Goal: Information Seeking & Learning: Learn about a topic

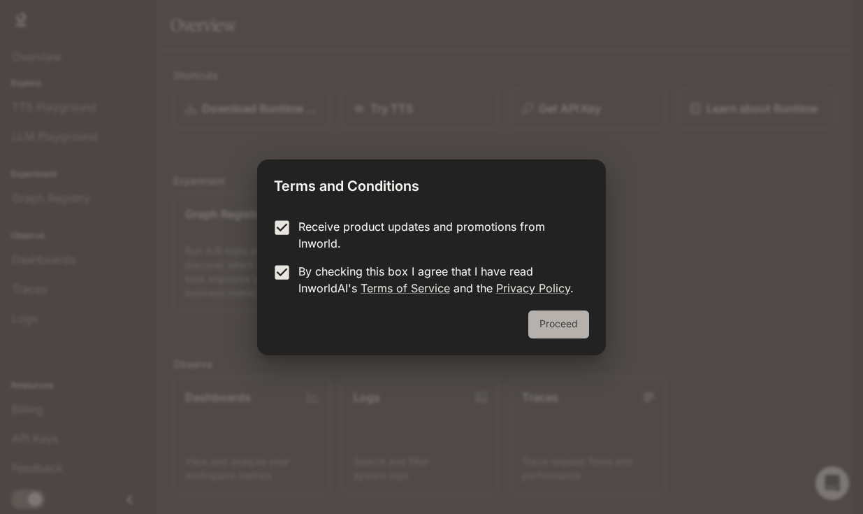
click at [559, 327] on button "Proceed" at bounding box center [558, 324] width 61 height 28
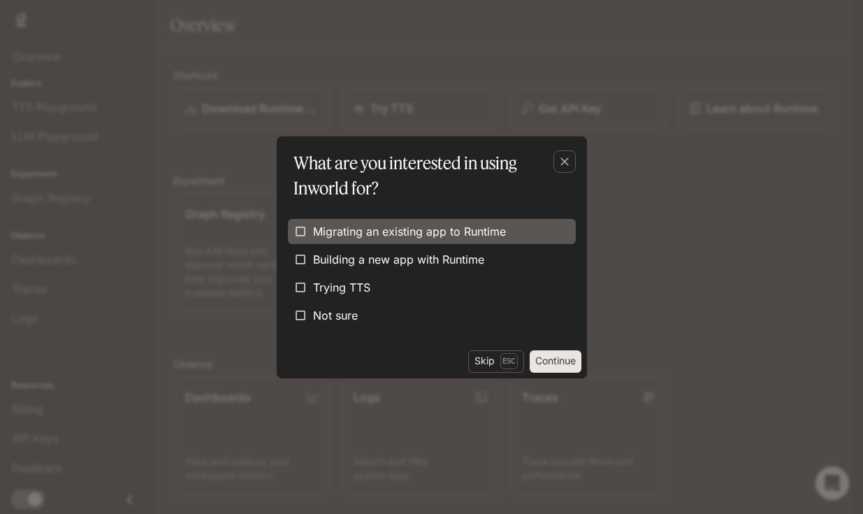
click at [313, 223] on span "Migrating an existing app to Runtime" at bounding box center [409, 231] width 193 height 17
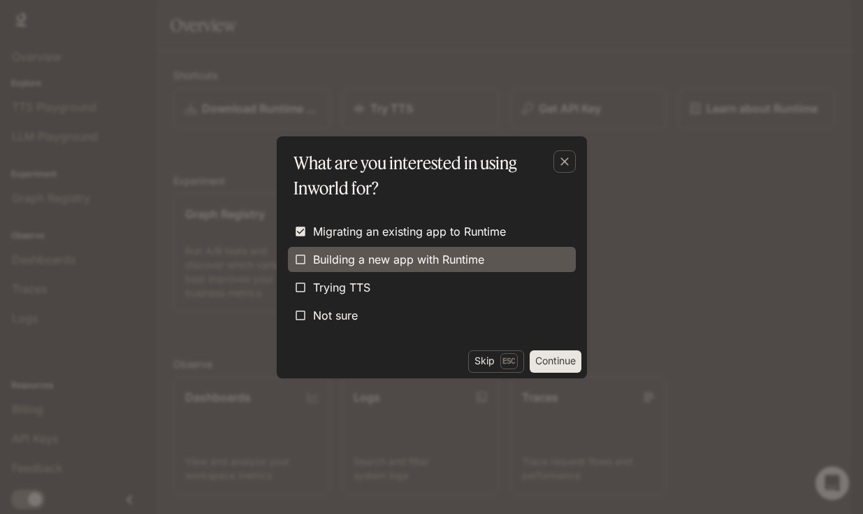
click at [314, 261] on span "Building a new app with Runtime" at bounding box center [398, 259] width 171 height 17
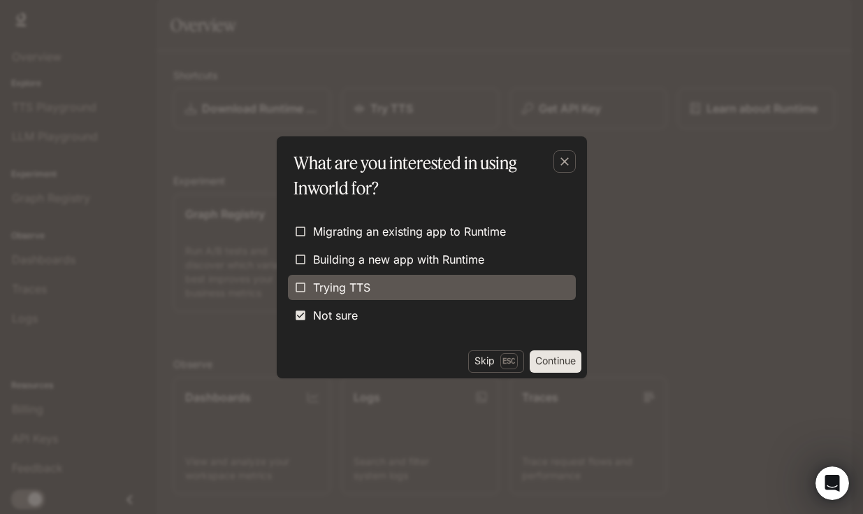
click at [408, 278] on label "Trying TTS" at bounding box center [432, 287] width 288 height 25
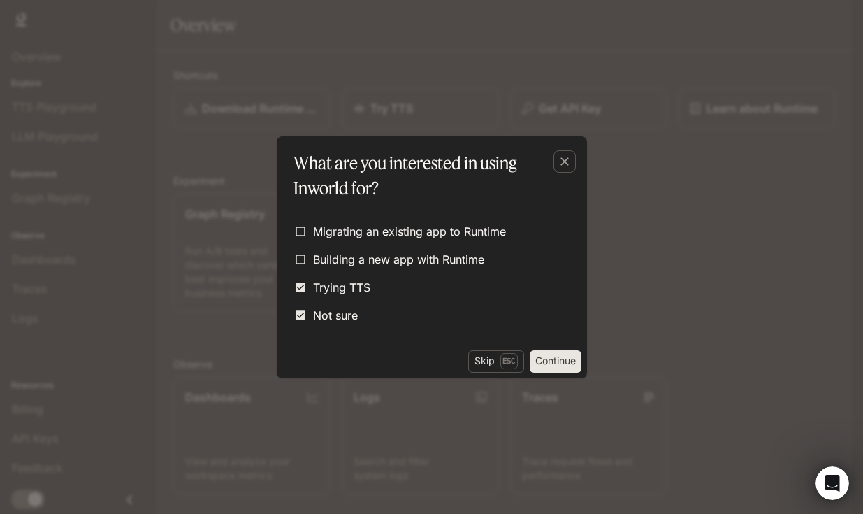
click at [558, 358] on button "Continue" at bounding box center [556, 361] width 52 height 22
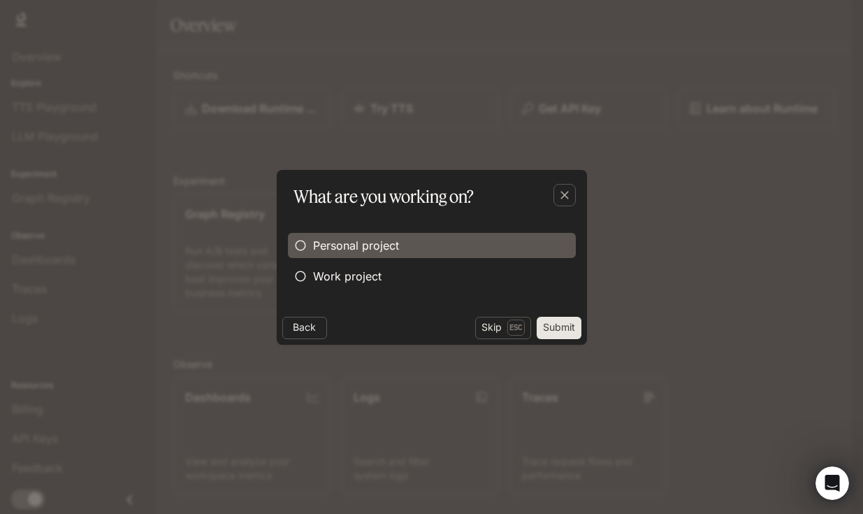
click at [431, 242] on label "Personal project" at bounding box center [432, 245] width 288 height 25
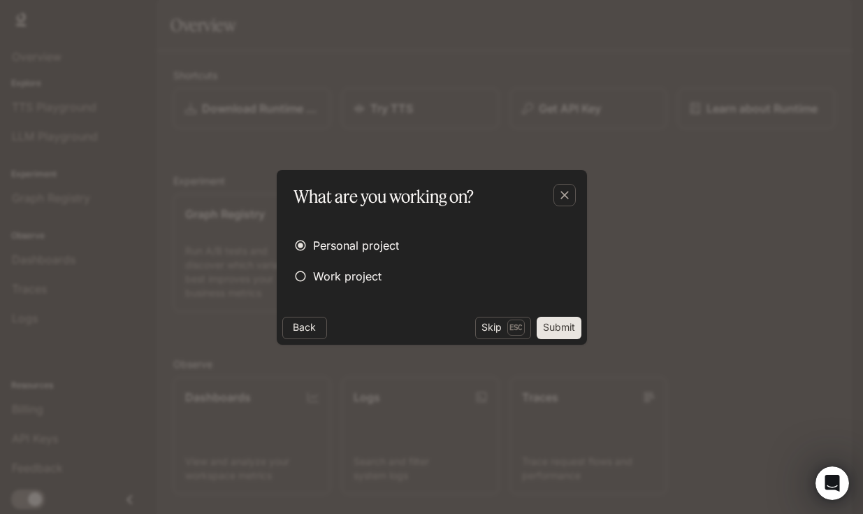
click at [549, 326] on button "Submit" at bounding box center [559, 328] width 45 height 22
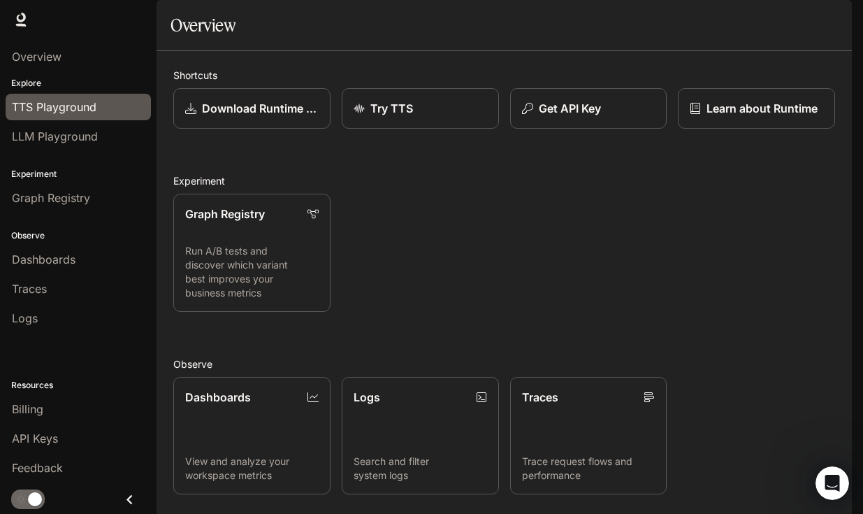
click at [96, 98] on link "TTS Playground" at bounding box center [78, 107] width 145 height 27
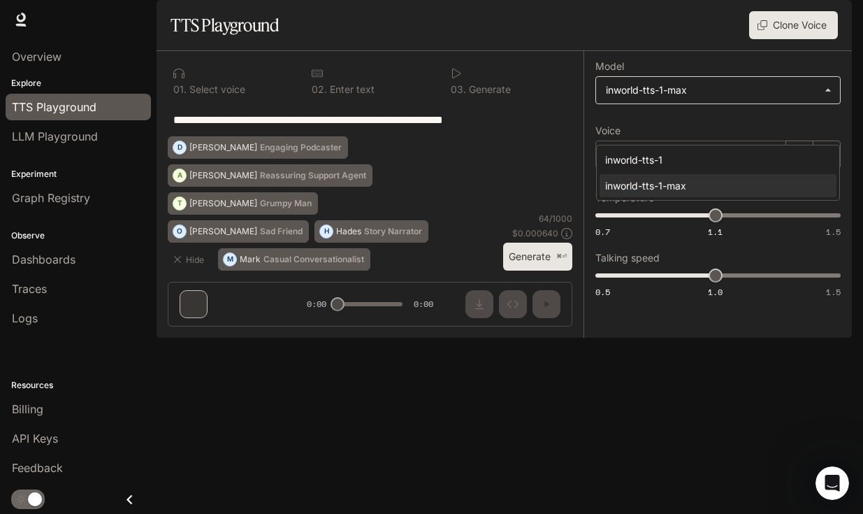
click at [667, 129] on body "**********" at bounding box center [431, 257] width 863 height 514
click at [667, 126] on div at bounding box center [431, 257] width 863 height 514
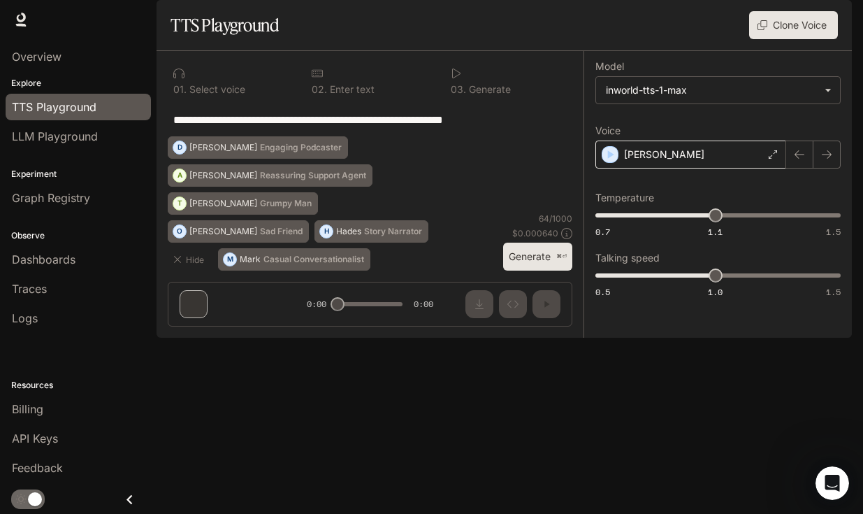
click at [671, 168] on div "[PERSON_NAME]" at bounding box center [690, 154] width 191 height 28
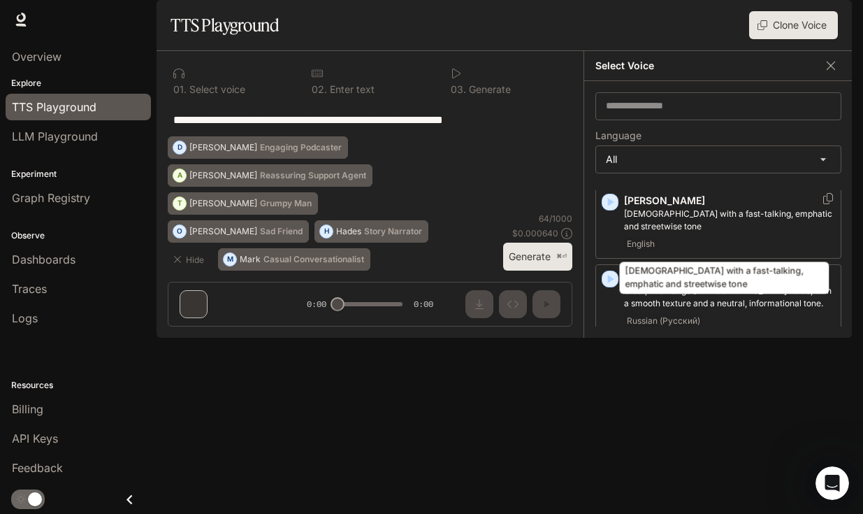
scroll to position [780, 0]
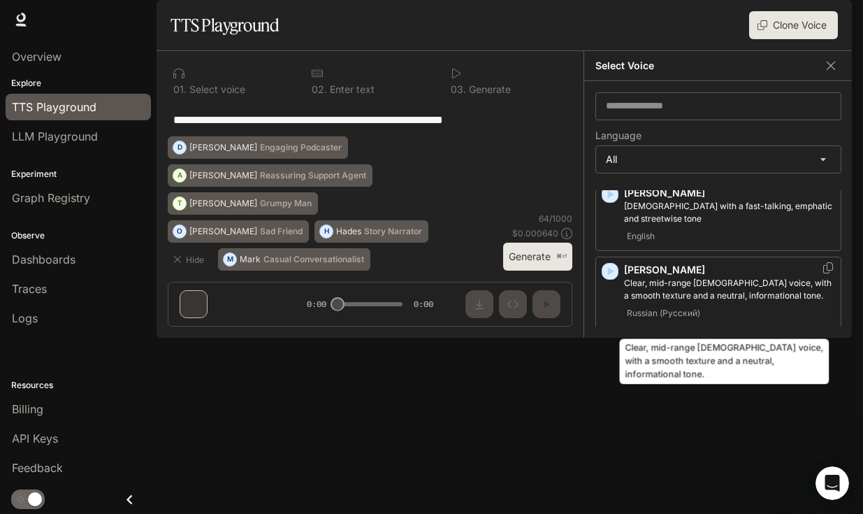
click at [656, 302] on p "Clear, mid-range [DEMOGRAPHIC_DATA] voice, with a smooth texture and a neutral,…" at bounding box center [729, 289] width 211 height 25
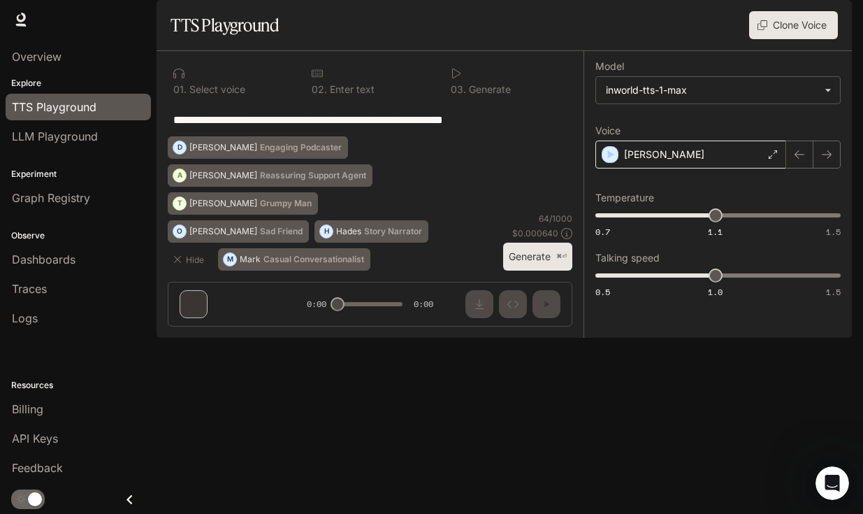
click at [760, 168] on div "[PERSON_NAME]" at bounding box center [690, 154] width 191 height 28
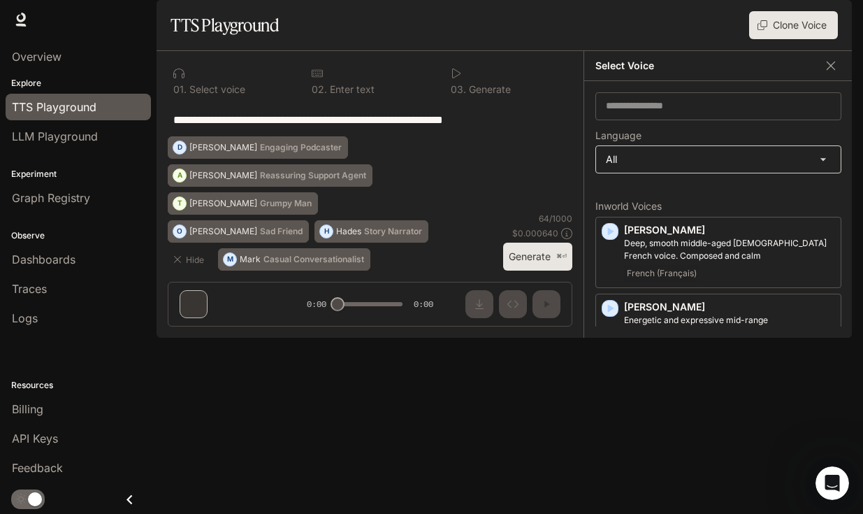
click at [693, 210] on body "**********" at bounding box center [431, 257] width 863 height 514
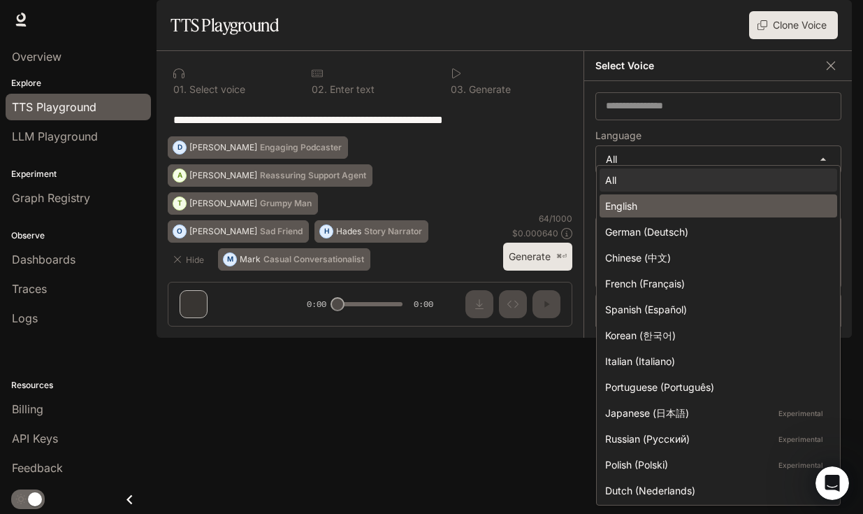
click at [690, 205] on div "English" at bounding box center [715, 205] width 221 height 15
type input "*****"
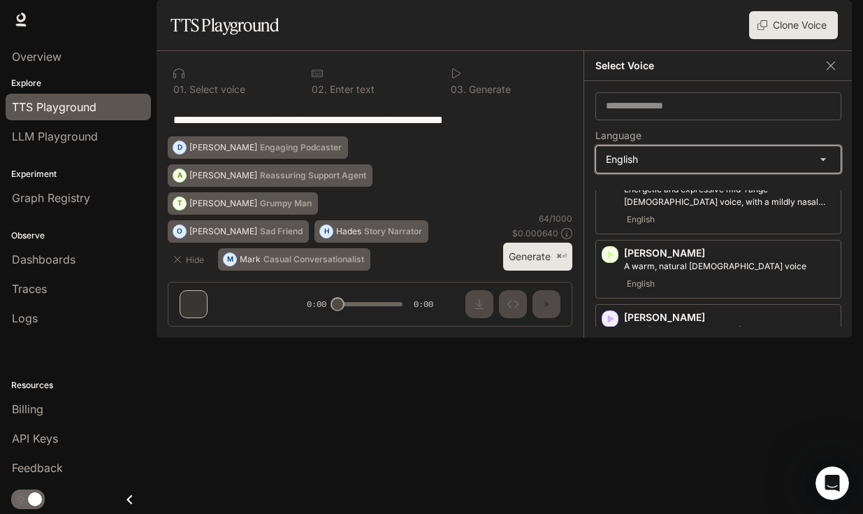
scroll to position [71, 0]
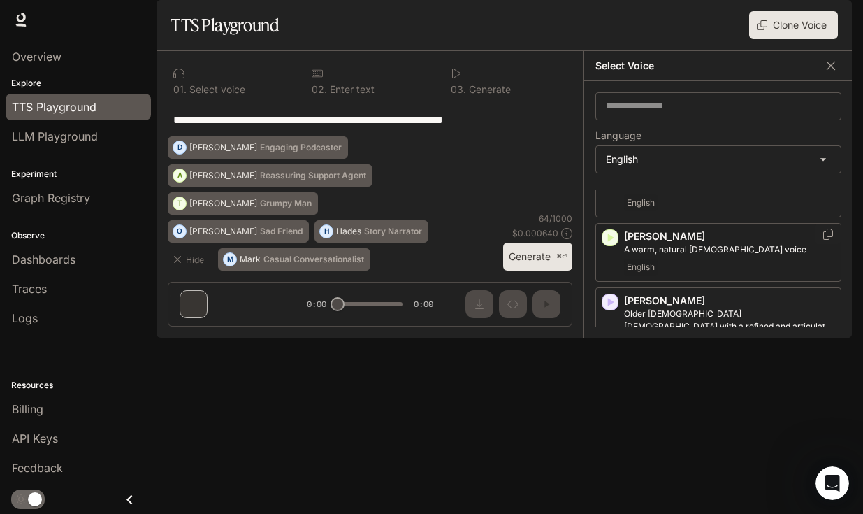
click at [665, 243] on p "[PERSON_NAME]" at bounding box center [729, 236] width 211 height 14
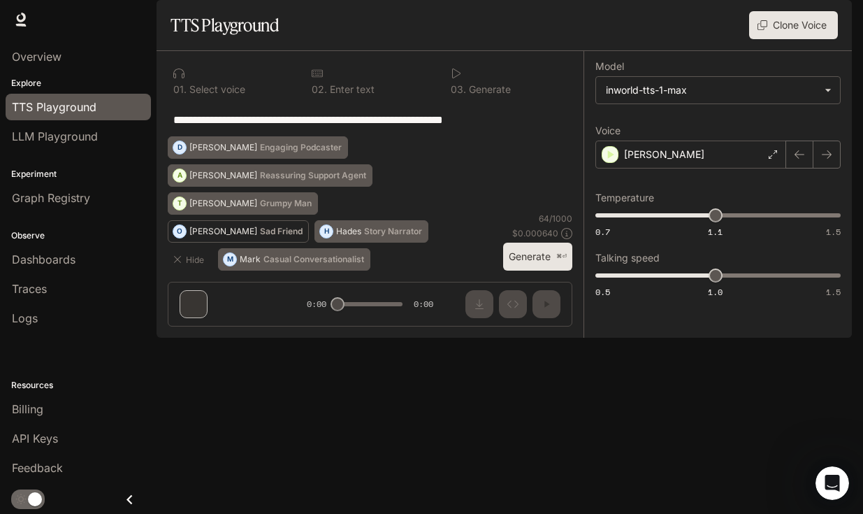
click at [303, 236] on p "Sad Friend" at bounding box center [281, 231] width 43 height 8
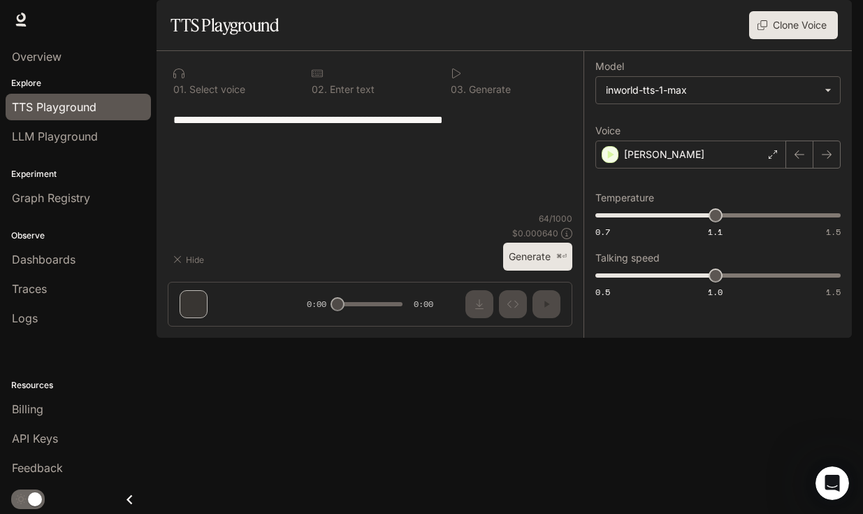
type textarea "**********"
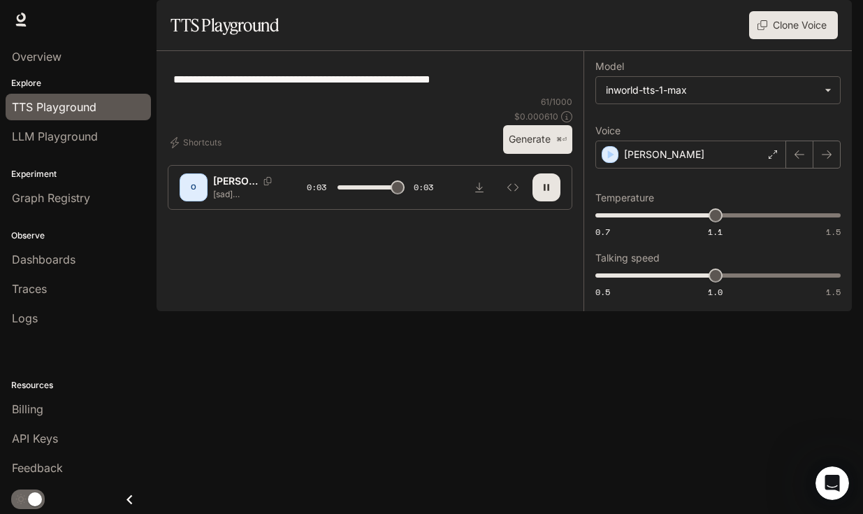
type input "*"
click at [201, 154] on button "Shortcuts" at bounding box center [197, 142] width 59 height 22
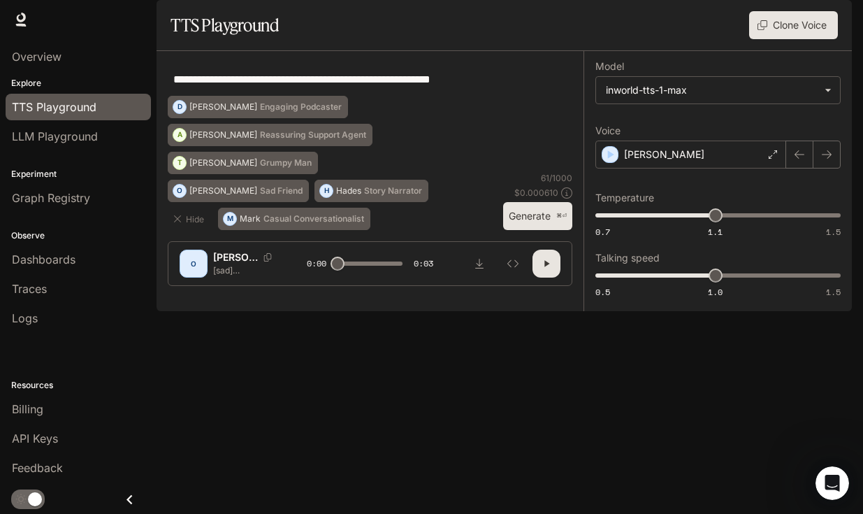
click at [351, 96] on div "**********" at bounding box center [370, 79] width 405 height 34
click at [367, 87] on textarea "**********" at bounding box center [369, 79] width 393 height 16
click at [92, 133] on span "LLM Playground" at bounding box center [55, 136] width 86 height 17
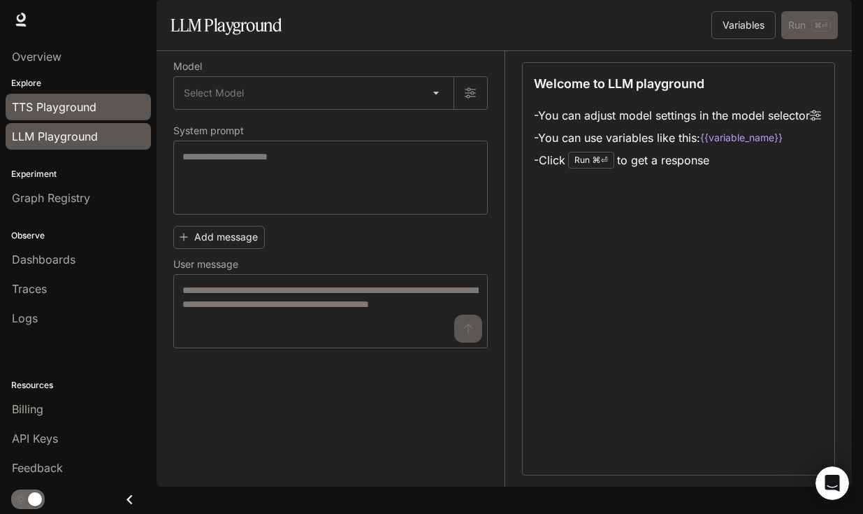
click at [70, 109] on span "TTS Playground" at bounding box center [54, 107] width 85 height 17
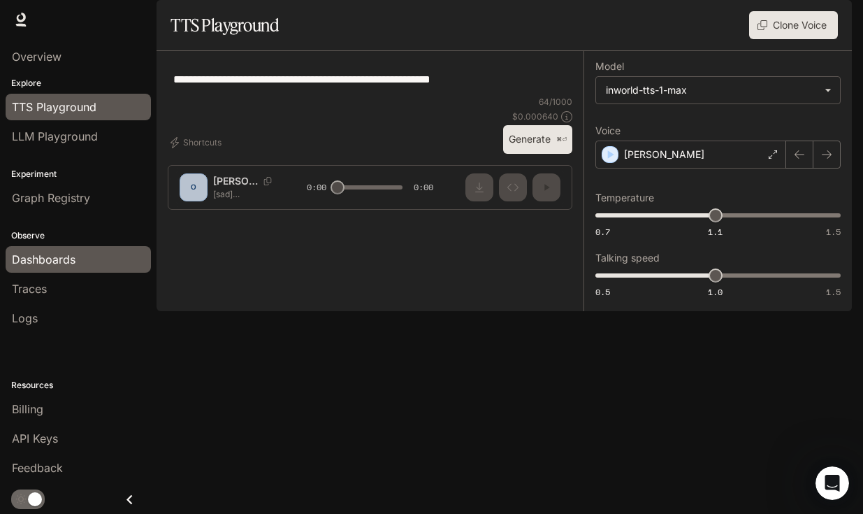
click at [71, 266] on span "Dashboards" at bounding box center [44, 259] width 64 height 17
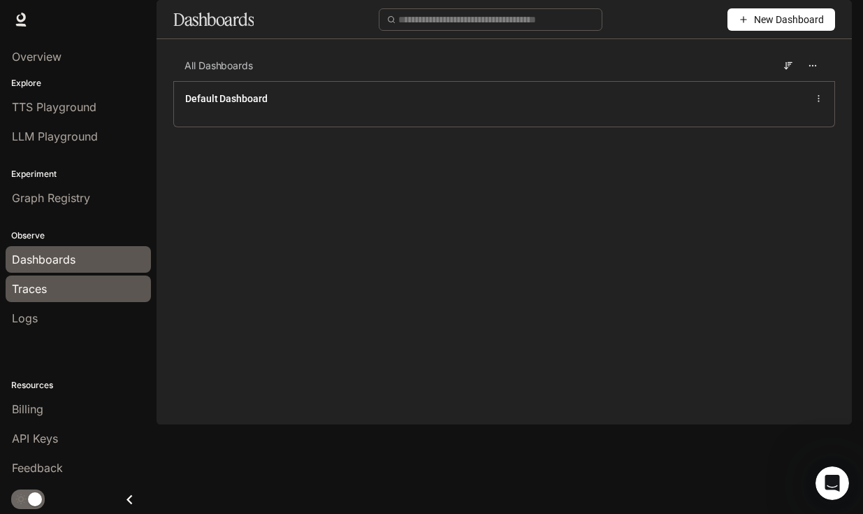
click at [76, 289] on div "Traces" at bounding box center [78, 288] width 133 height 17
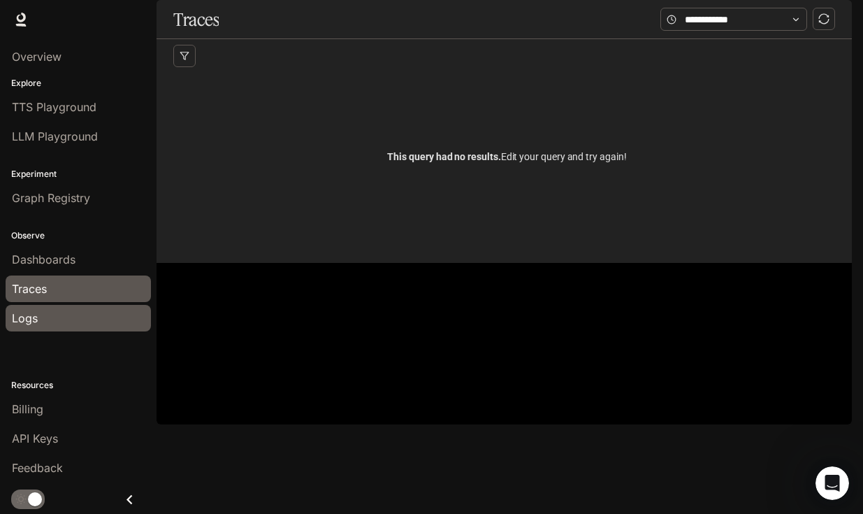
click at [79, 319] on div "Logs" at bounding box center [78, 318] width 133 height 17
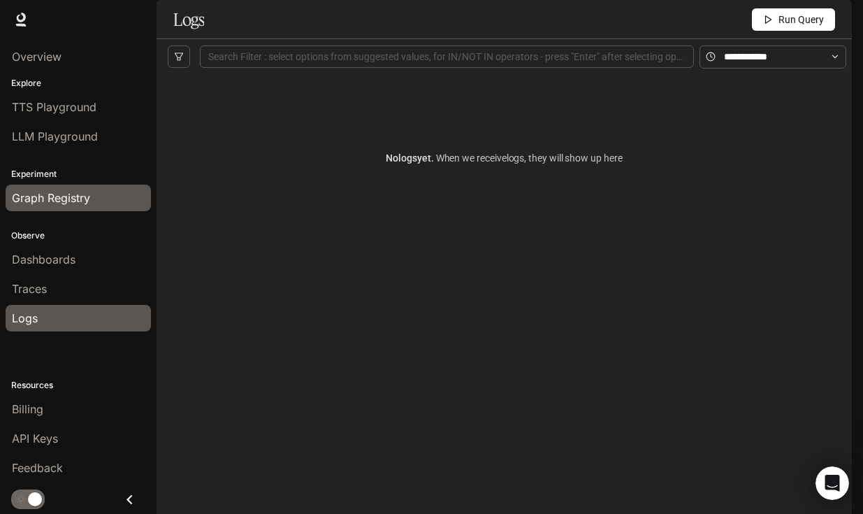
click at [80, 191] on span "Graph Registry" at bounding box center [51, 197] width 78 height 17
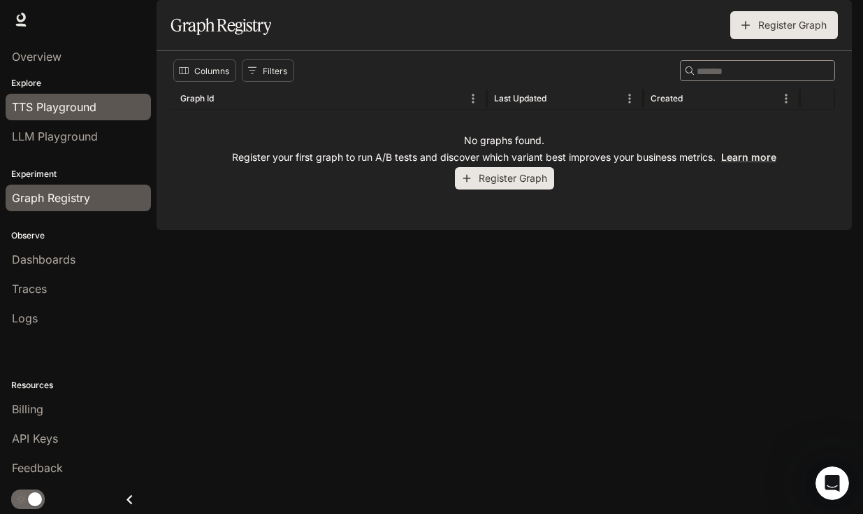
click at [85, 111] on span "TTS Playground" at bounding box center [54, 107] width 85 height 17
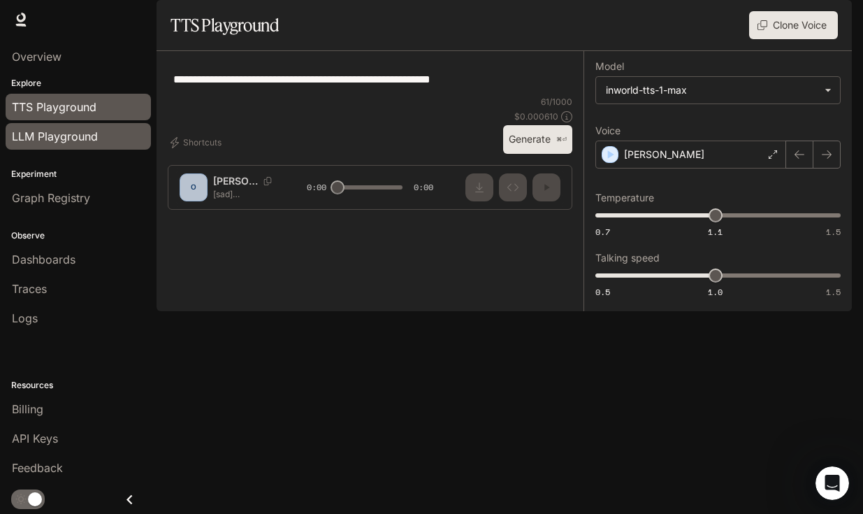
click at [71, 138] on span "LLM Playground" at bounding box center [55, 136] width 86 height 17
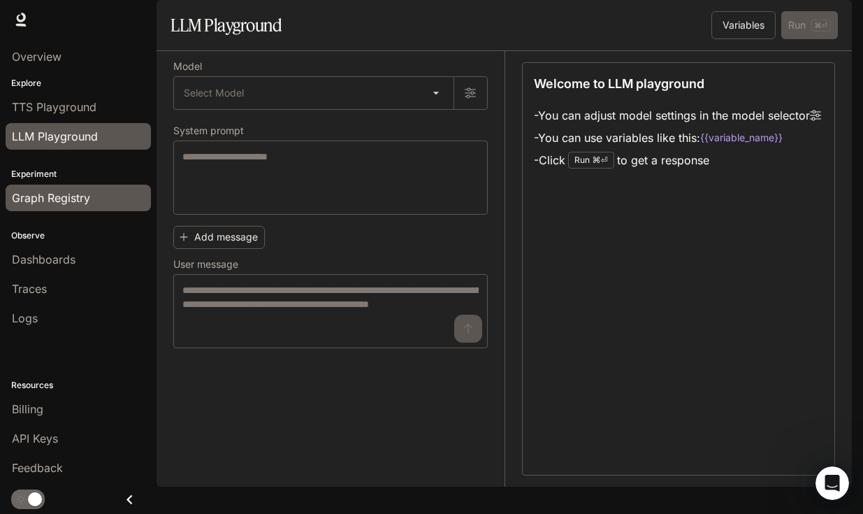
click at [67, 201] on span "Graph Registry" at bounding box center [51, 197] width 78 height 17
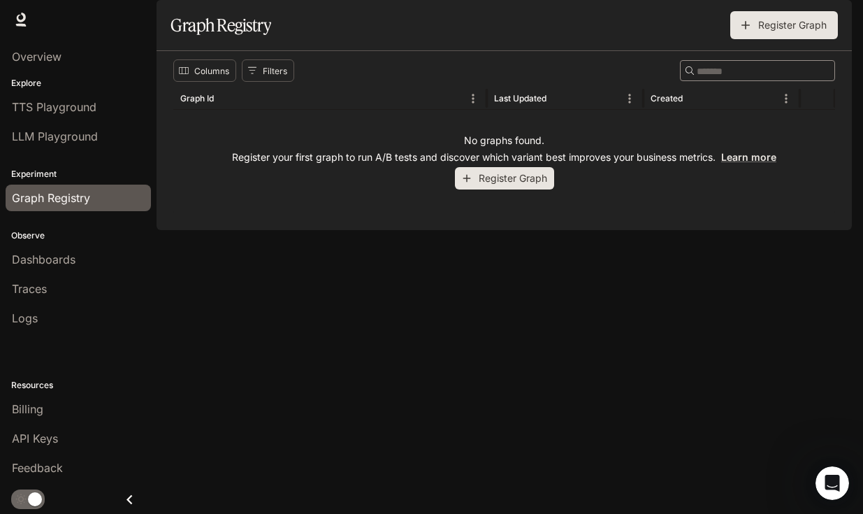
click at [68, 230] on p "Observe" at bounding box center [78, 235] width 157 height 13
click at [65, 116] on link "TTS Playground" at bounding box center [78, 107] width 145 height 27
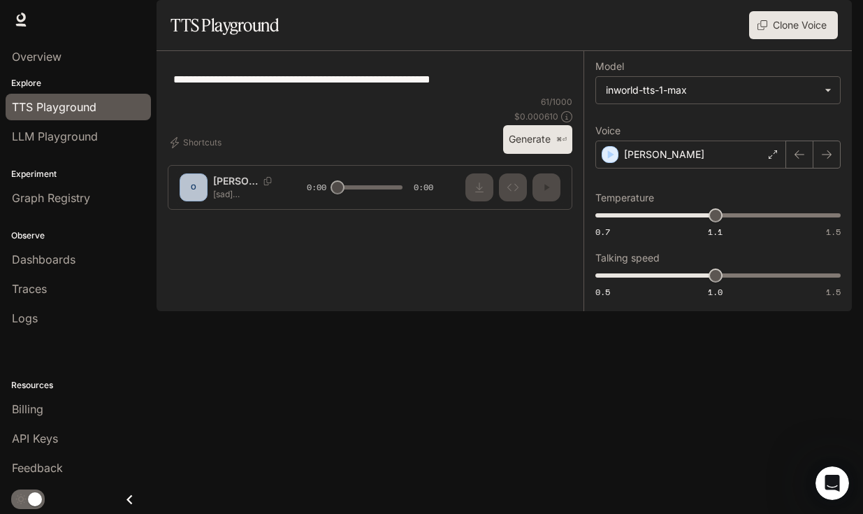
click at [28, 75] on div "Explore TTS Playground LLM Playground" at bounding box center [78, 114] width 157 height 80
click at [31, 55] on span "Overview" at bounding box center [37, 56] width 50 height 17
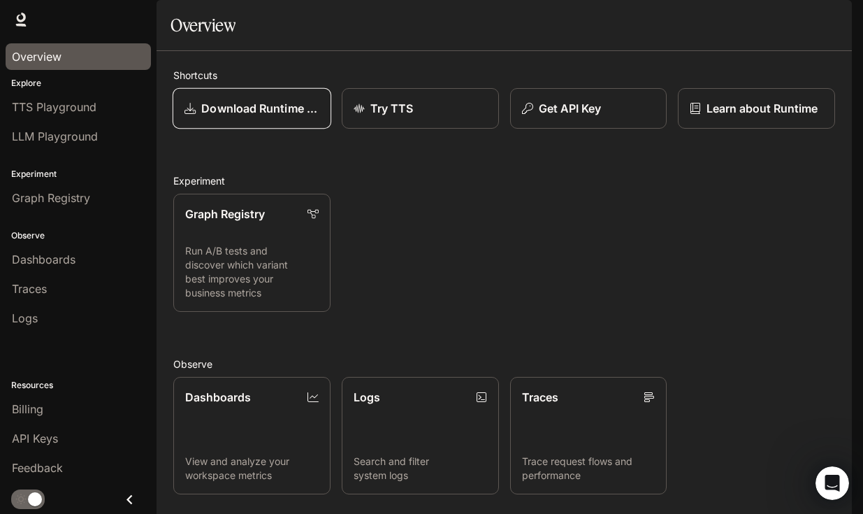
click at [276, 117] on p "Download Runtime SDK" at bounding box center [259, 108] width 117 height 17
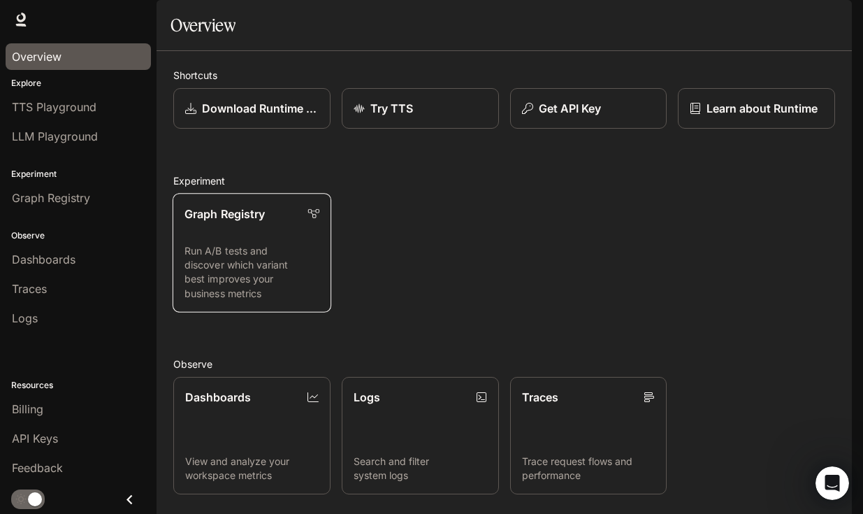
scroll to position [225, 0]
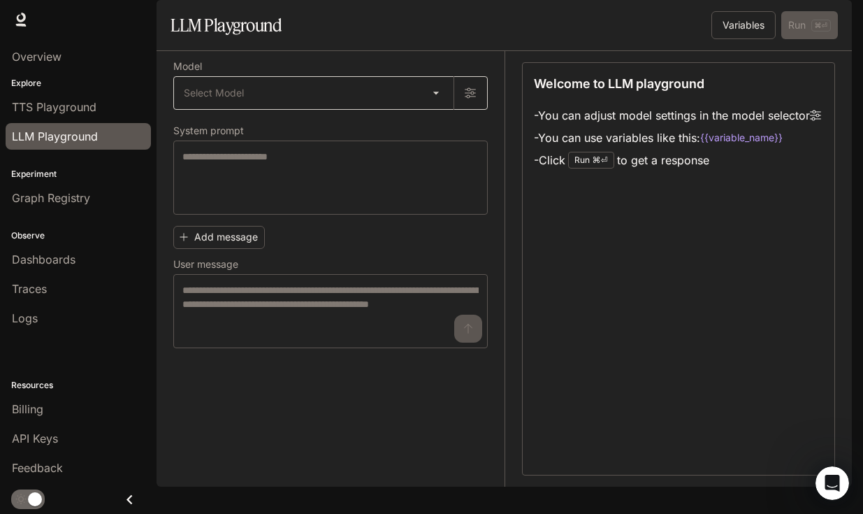
click at [318, 129] on body "Skip to main content Runtime Runtime Documentation Documentation Portal Overvie…" at bounding box center [431, 257] width 863 height 514
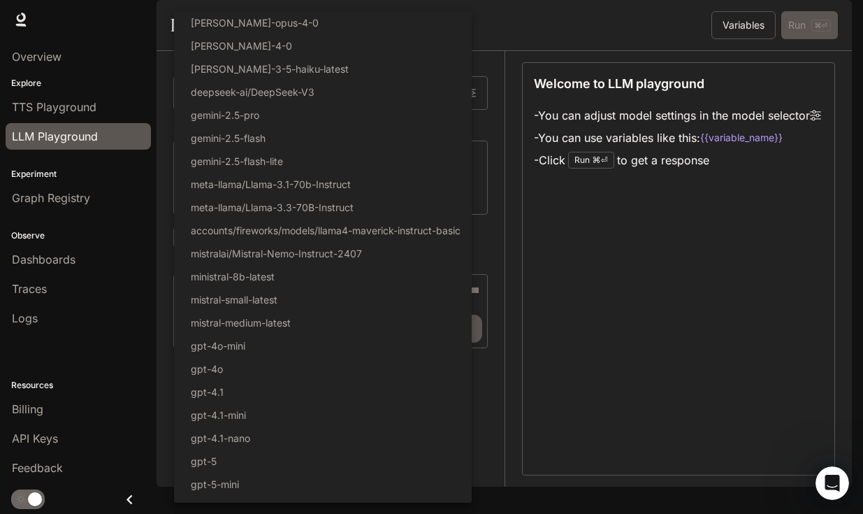
click at [534, 51] on div at bounding box center [431, 257] width 863 height 514
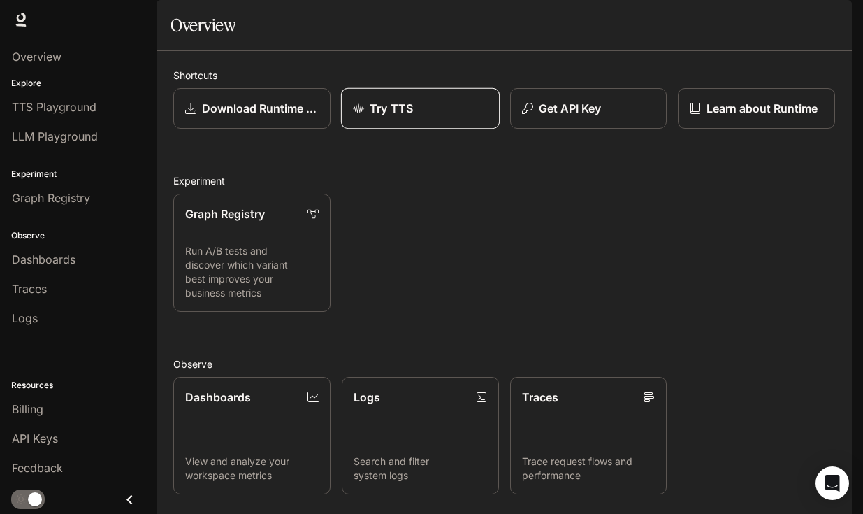
click at [424, 129] on link "Try TTS" at bounding box center [420, 108] width 159 height 41
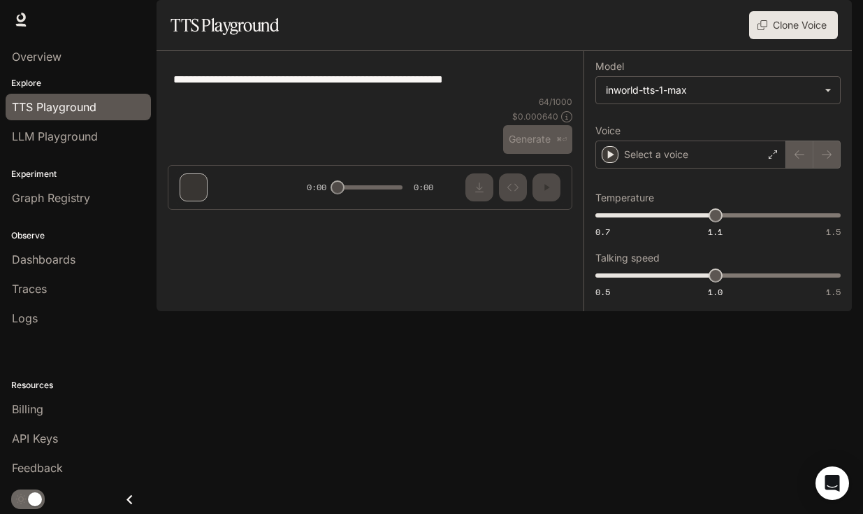
type textarea "**********"
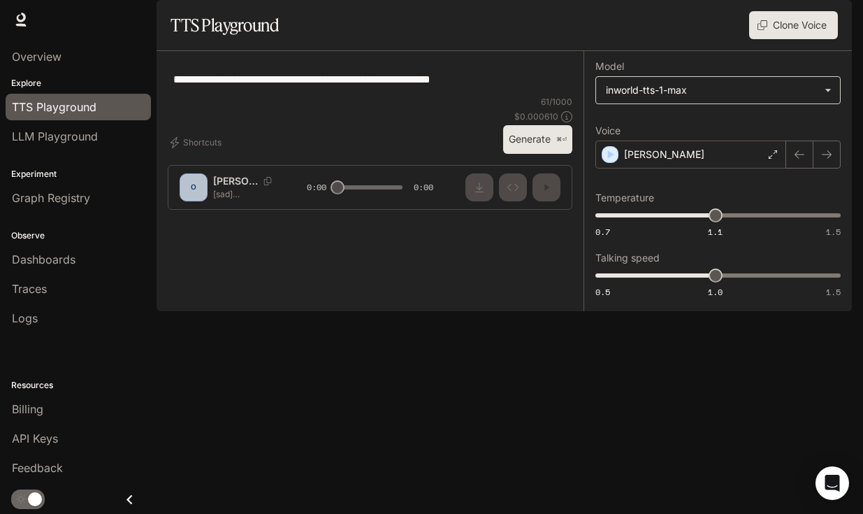
click at [748, 133] on body "**********" at bounding box center [431, 257] width 863 height 514
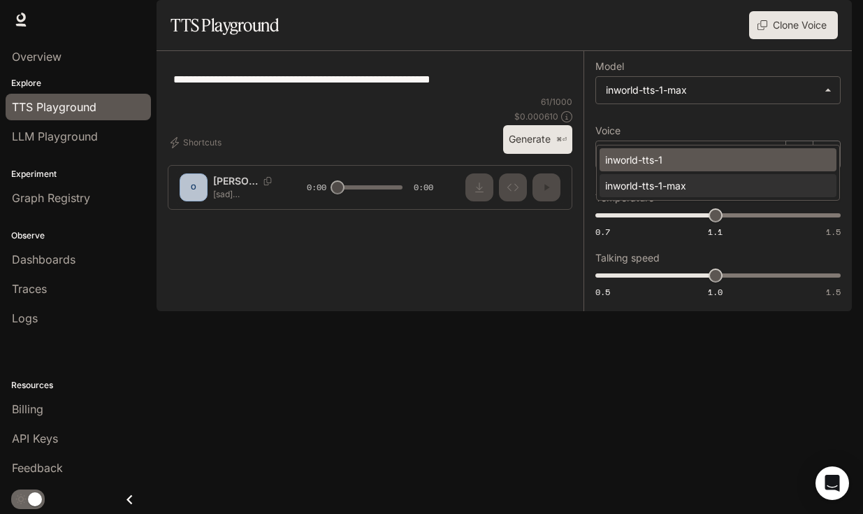
click at [680, 155] on div "inworld-tts-1" at bounding box center [715, 159] width 220 height 15
type input "**********"
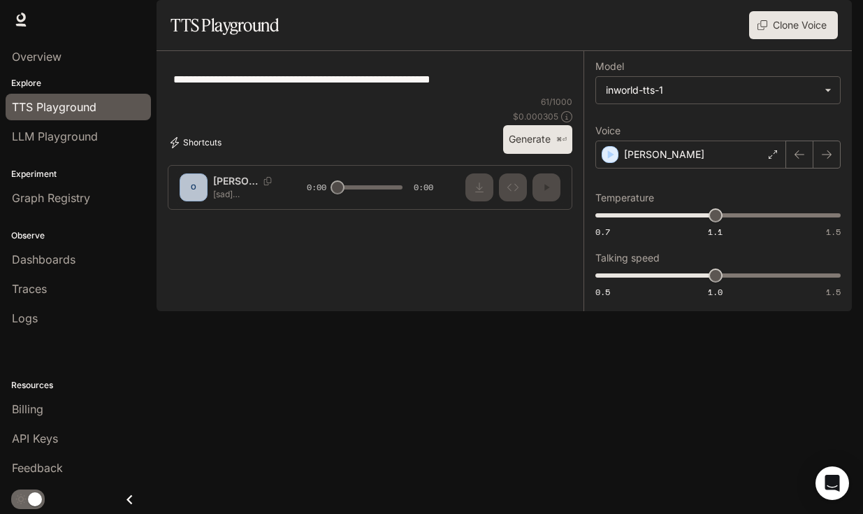
click at [198, 154] on button "Shortcuts" at bounding box center [197, 142] width 59 height 22
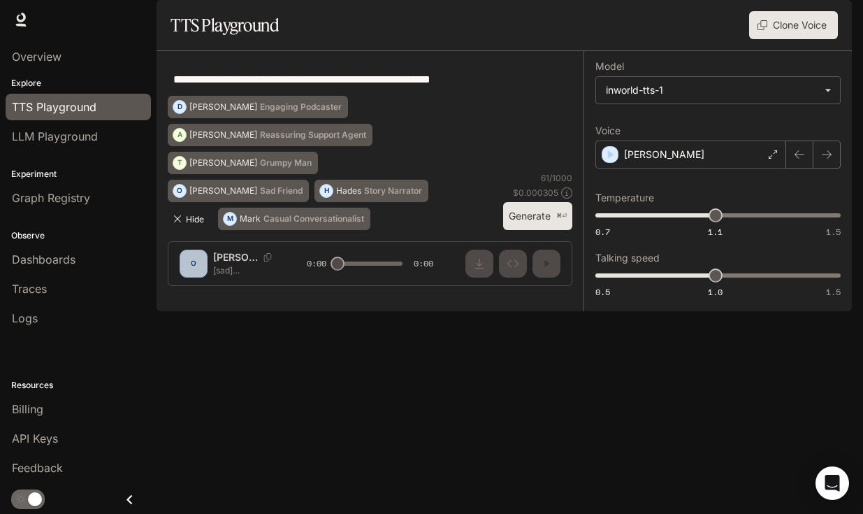
click at [198, 230] on button "Hide" at bounding box center [190, 219] width 45 height 22
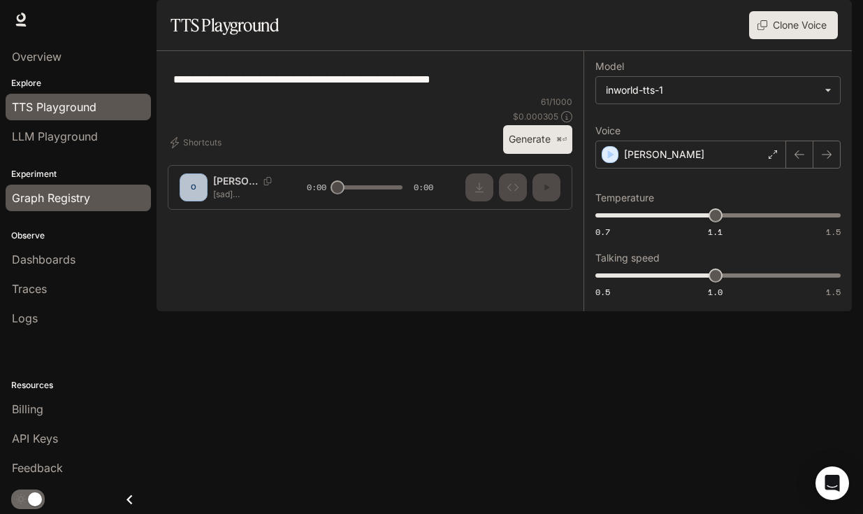
click at [68, 200] on span "Graph Registry" at bounding box center [51, 197] width 78 height 17
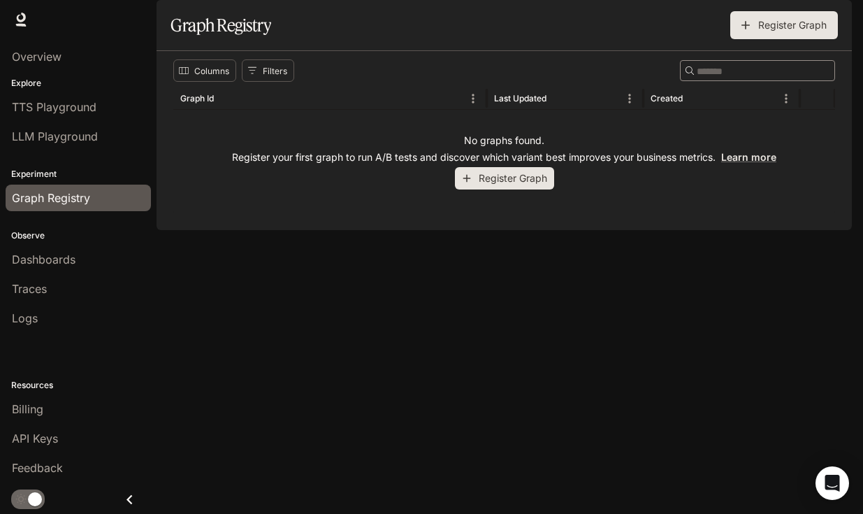
click at [522, 190] on button "Register Graph" at bounding box center [504, 178] width 99 height 23
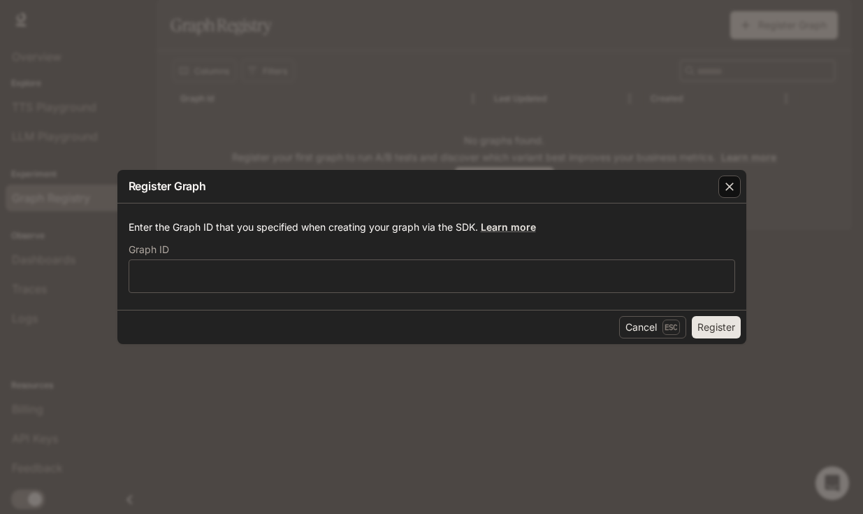
click at [721, 185] on div "button" at bounding box center [729, 186] width 22 height 22
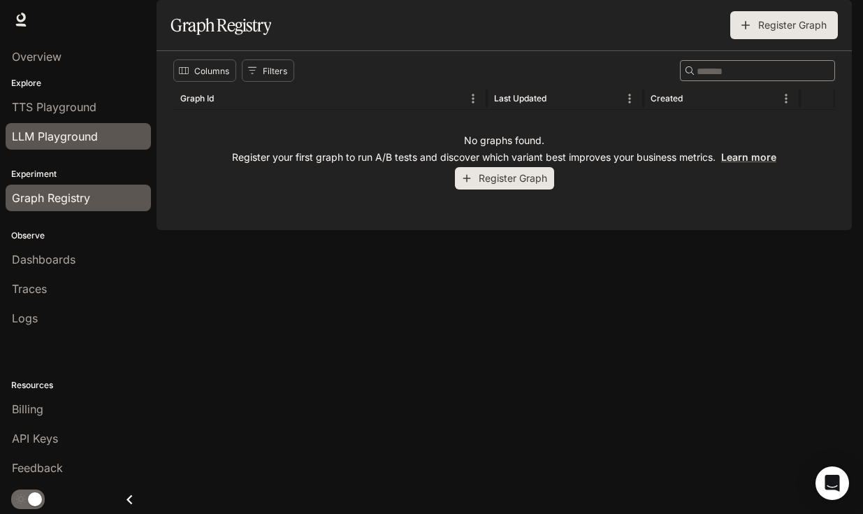
click at [96, 129] on span "LLM Playground" at bounding box center [55, 136] width 86 height 17
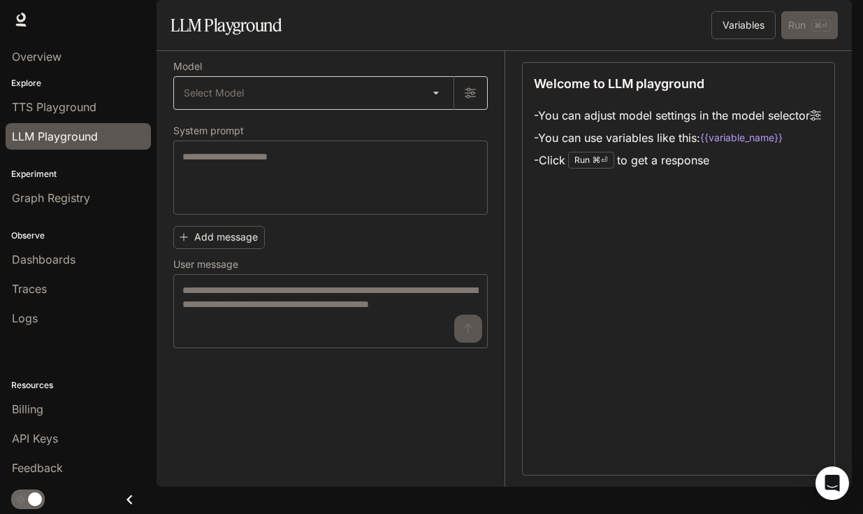
click at [445, 133] on body "Skip to main content Runtime Runtime Documentation Documentation Portal Overvie…" at bounding box center [431, 257] width 863 height 514
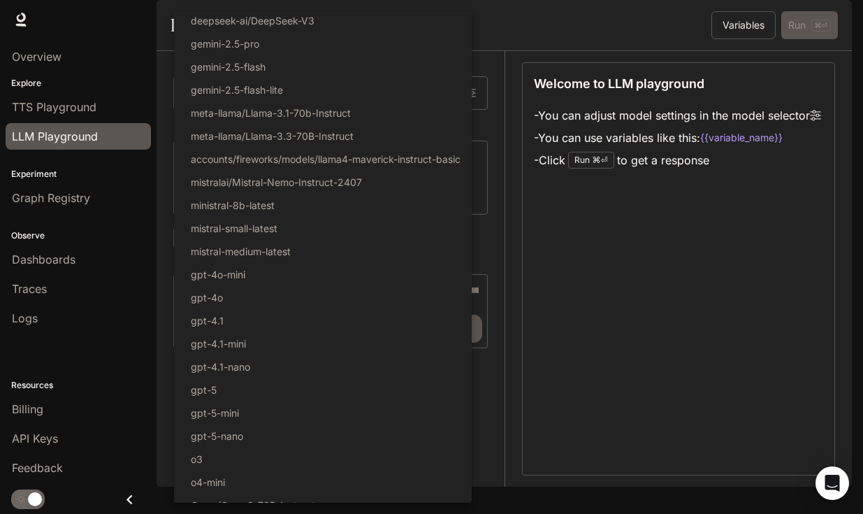
scroll to position [78, 0]
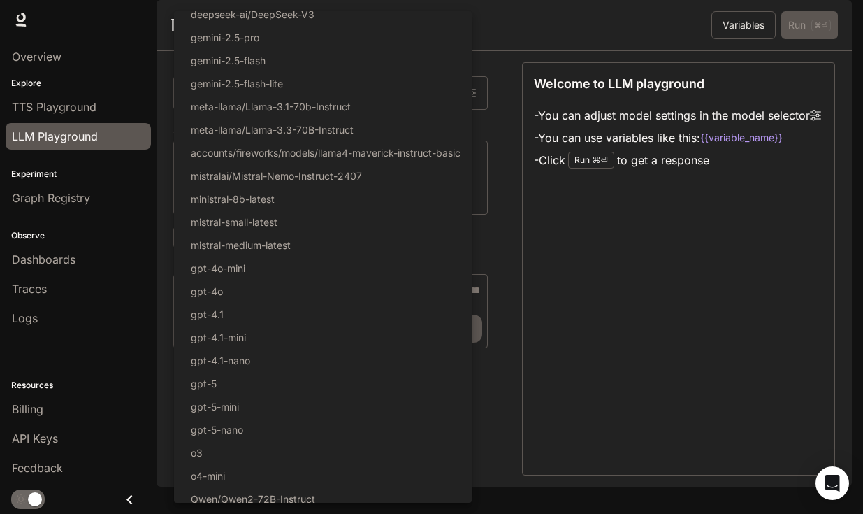
click at [22, 416] on div at bounding box center [431, 257] width 863 height 514
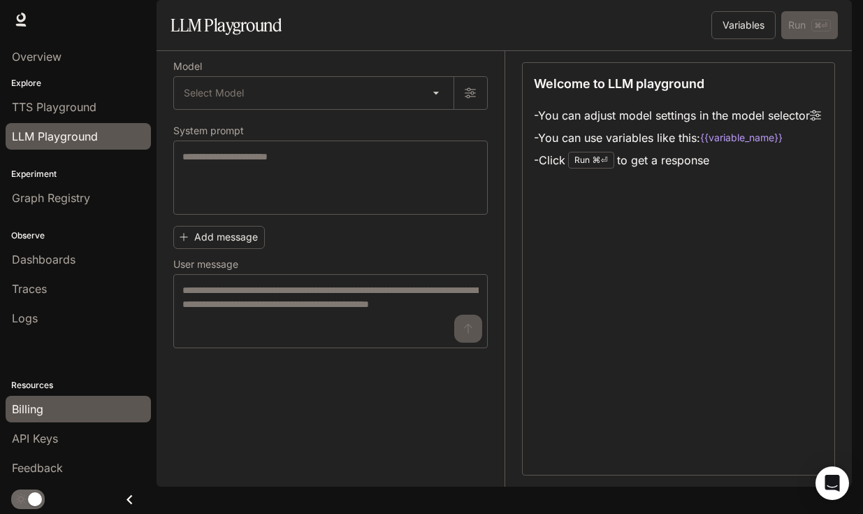
click at [26, 405] on span "Billing" at bounding box center [27, 408] width 31 height 17
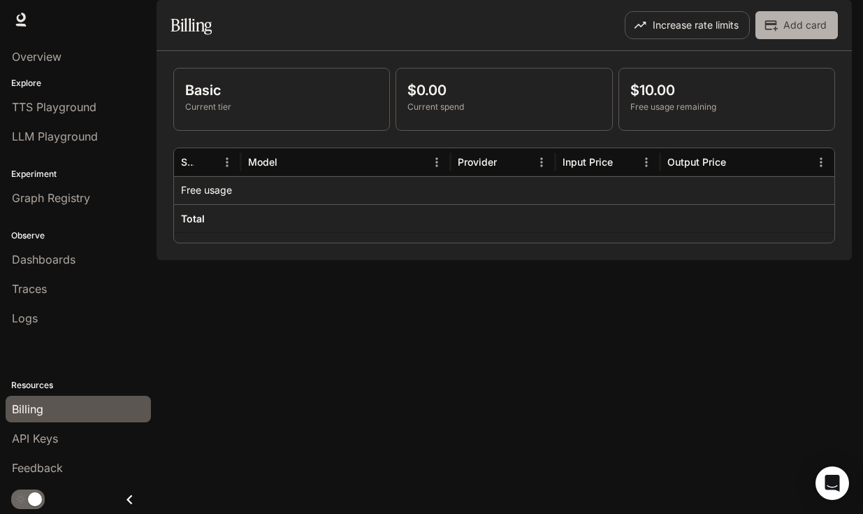
click at [792, 39] on button "Add card" at bounding box center [796, 25] width 82 height 28
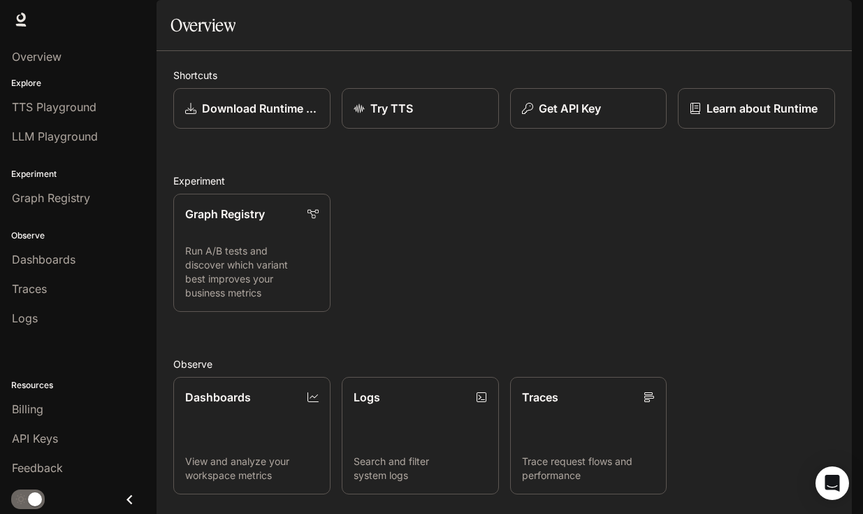
scroll to position [225, 0]
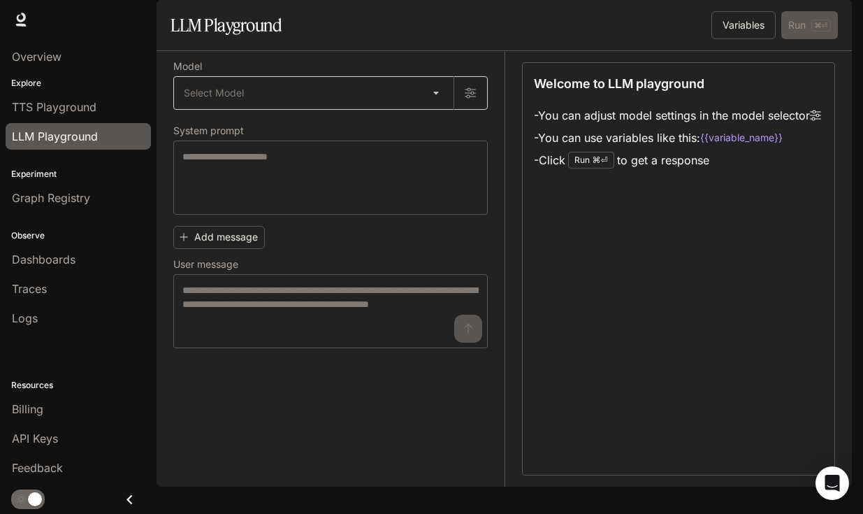
click at [338, 134] on body "Skip to main content Runtime Runtime Documentation Documentation Portal Overvie…" at bounding box center [431, 257] width 863 height 514
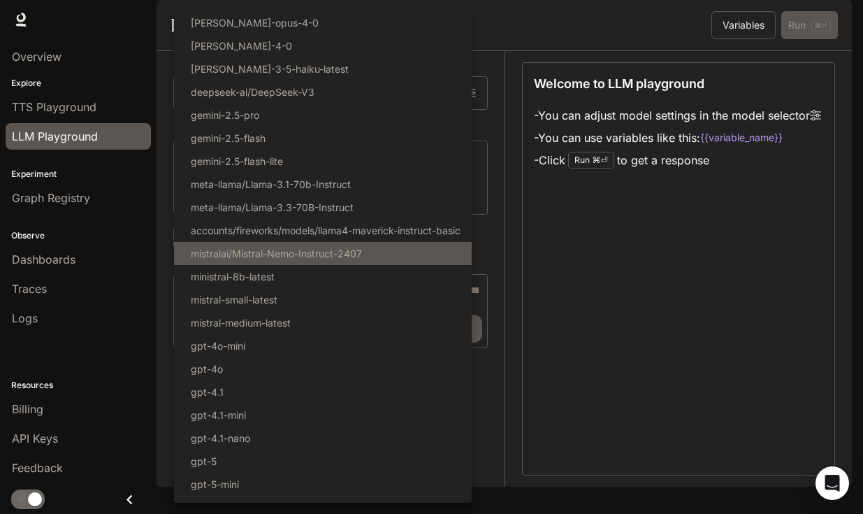
click at [341, 247] on p "mistralai/Mistral-Nemo-Instruct-2407" at bounding box center [276, 253] width 171 height 15
type input "**********"
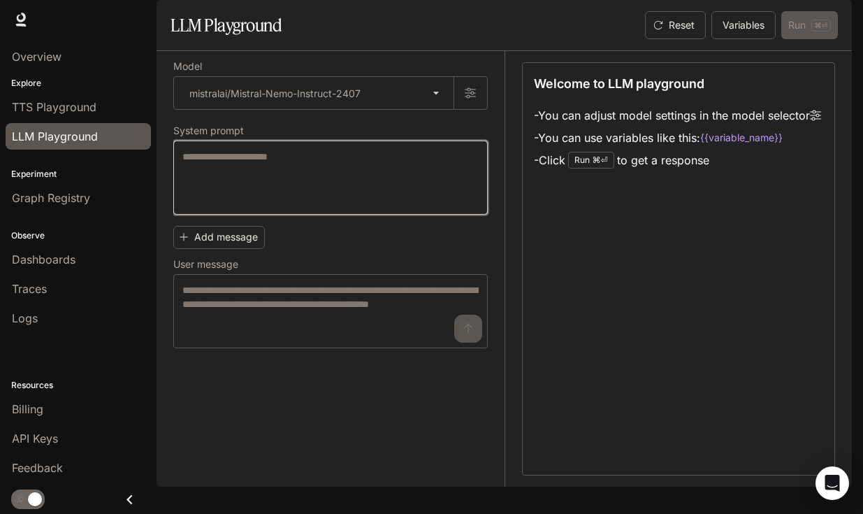
click at [287, 191] on textarea at bounding box center [330, 178] width 296 height 56
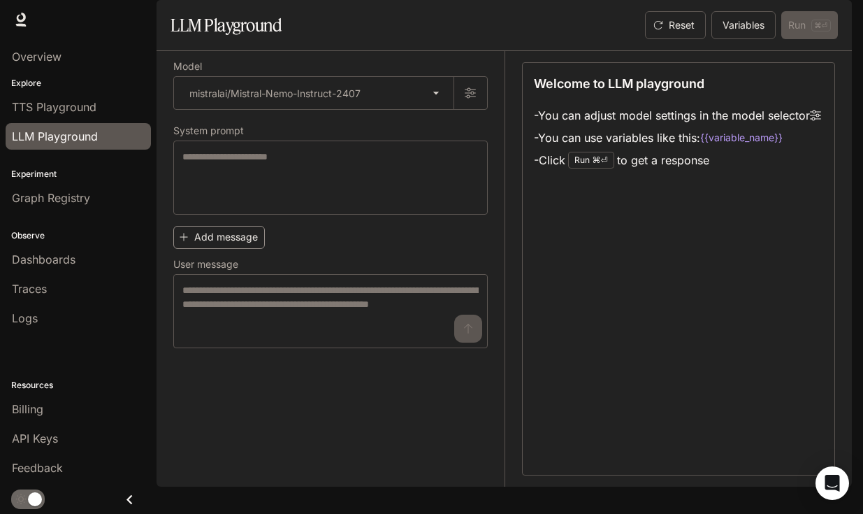
click at [224, 249] on button "Add message" at bounding box center [219, 237] width 92 height 23
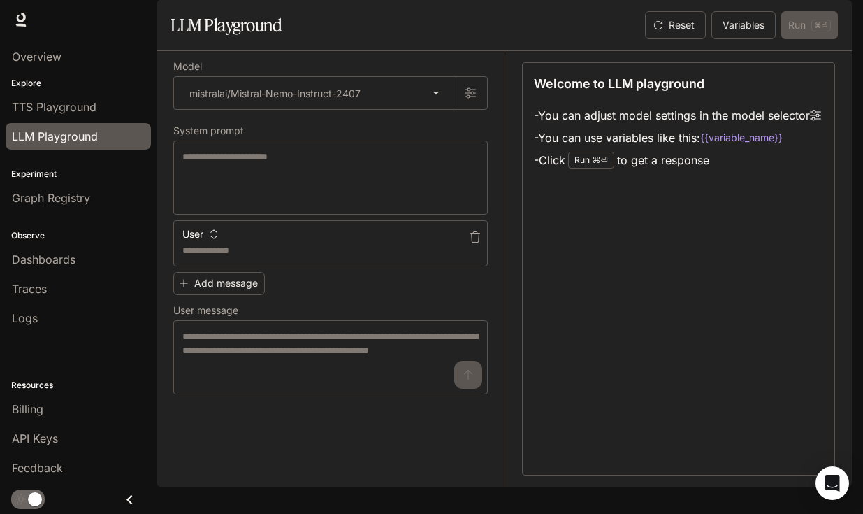
click at [210, 239] on icon "button" at bounding box center [214, 234] width 10 height 10
click at [209, 273] on div at bounding box center [431, 257] width 863 height 514
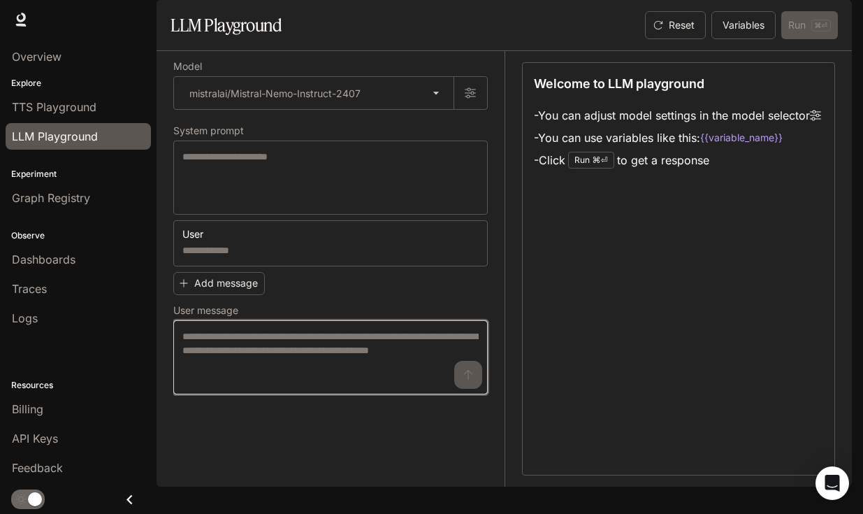
click at [266, 381] on textarea at bounding box center [330, 357] width 296 height 56
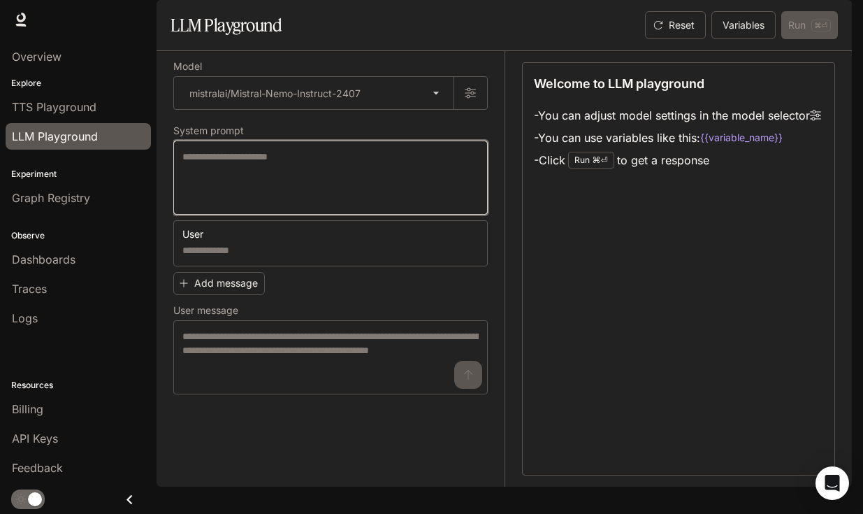
click at [283, 205] on textarea at bounding box center [330, 178] width 296 height 56
type textarea "*"
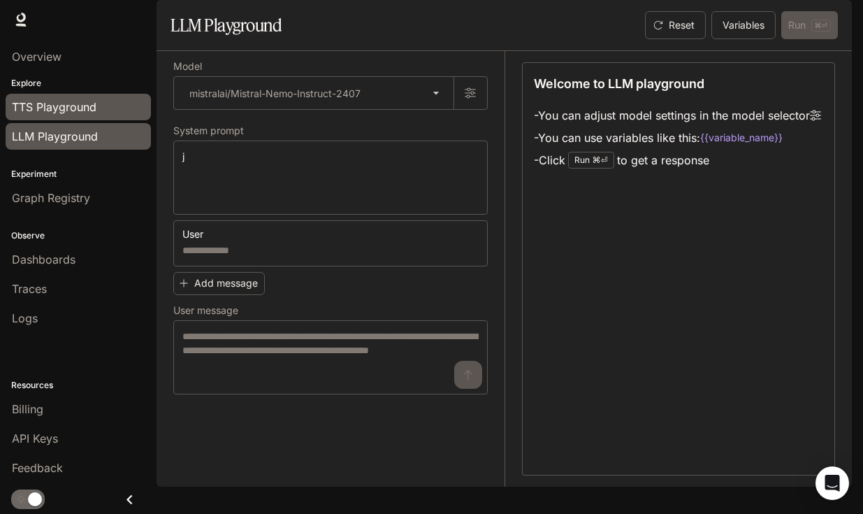
click at [90, 106] on span "TTS Playground" at bounding box center [54, 107] width 85 height 17
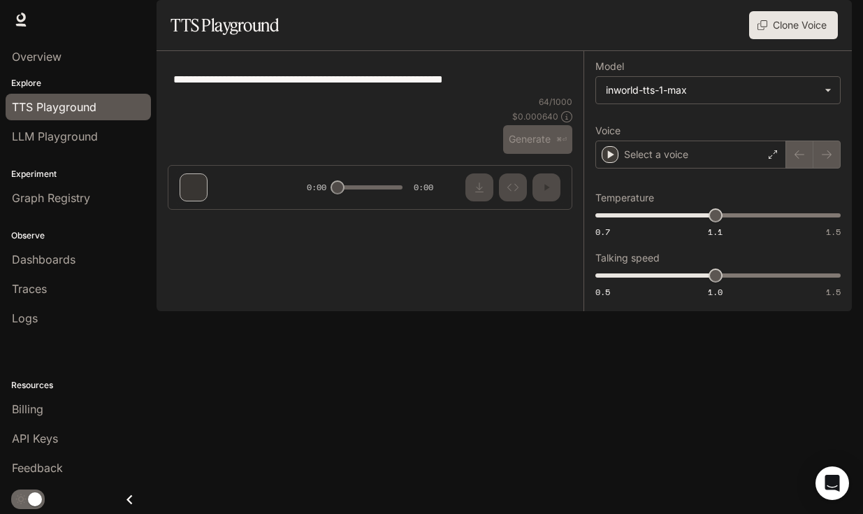
type textarea "**********"
type input "**********"
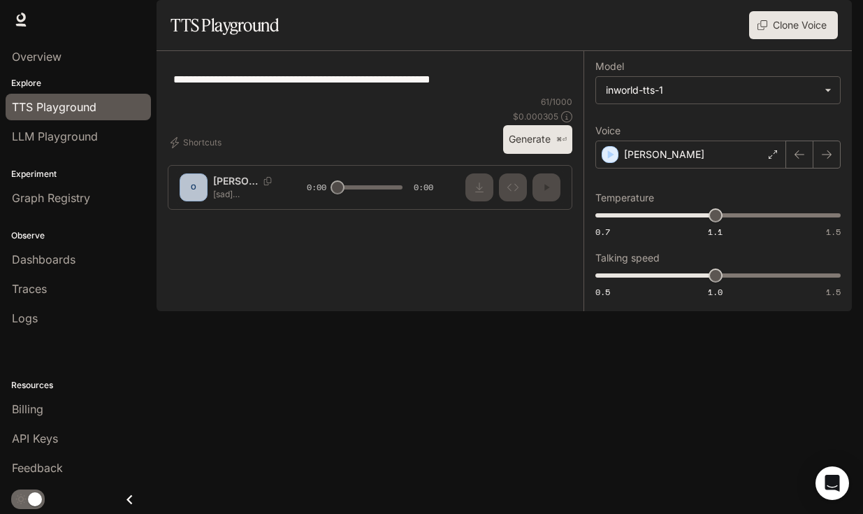
click at [197, 221] on div "**********" at bounding box center [370, 136] width 427 height 170
click at [726, 168] on div "[PERSON_NAME]" at bounding box center [690, 154] width 191 height 28
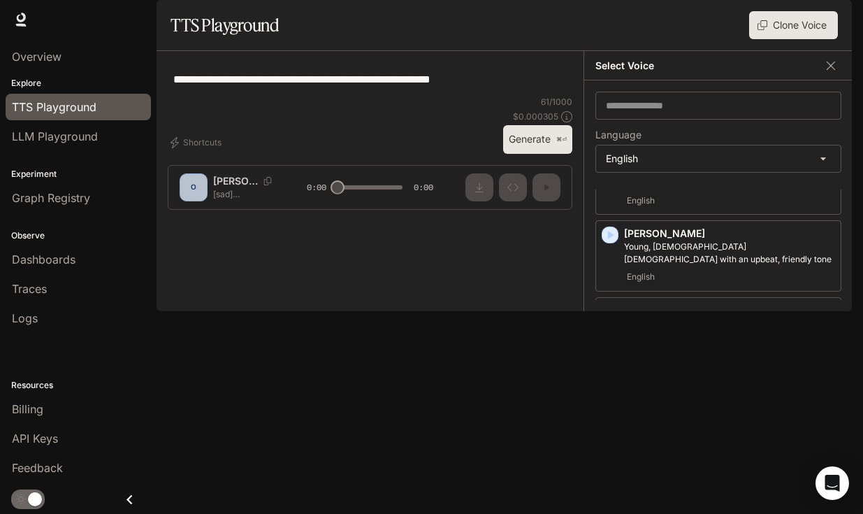
scroll to position [637, 0]
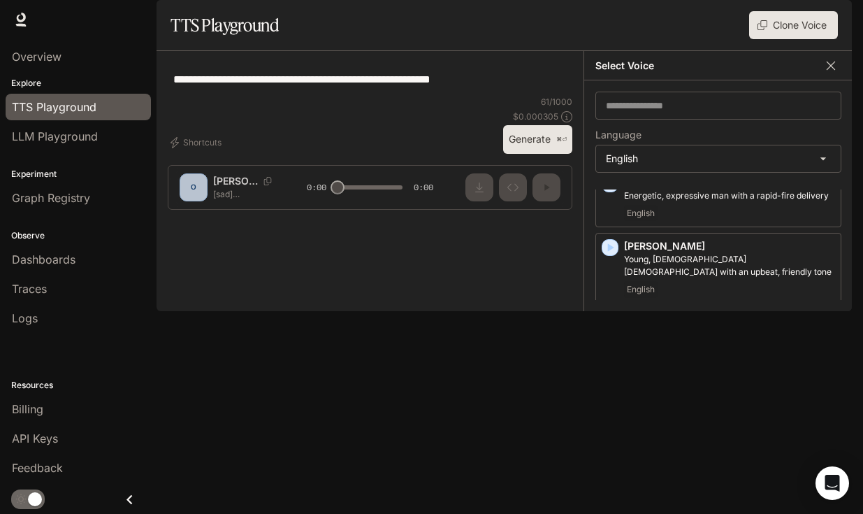
click at [833, 76] on button "button" at bounding box center [830, 65] width 21 height 21
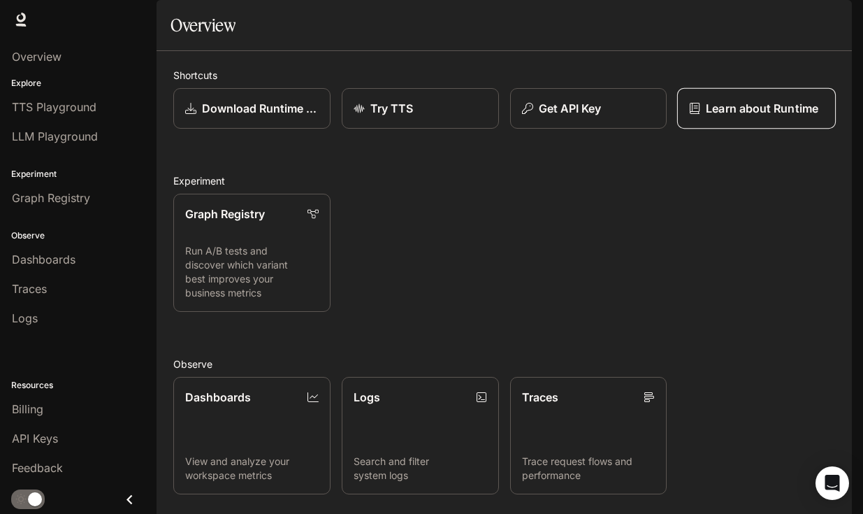
click at [773, 117] on p "Learn about Runtime" at bounding box center [763, 108] width 113 height 17
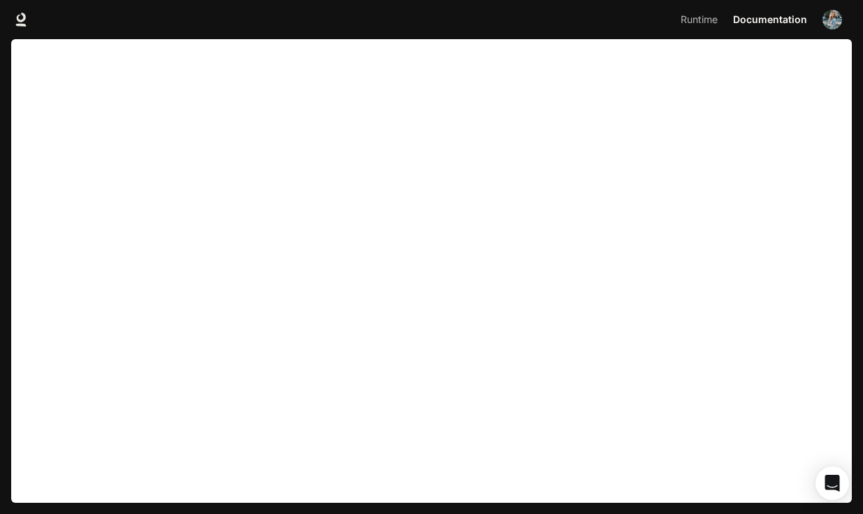
click at [833, 23] on img "button" at bounding box center [833, 20] width 20 height 20
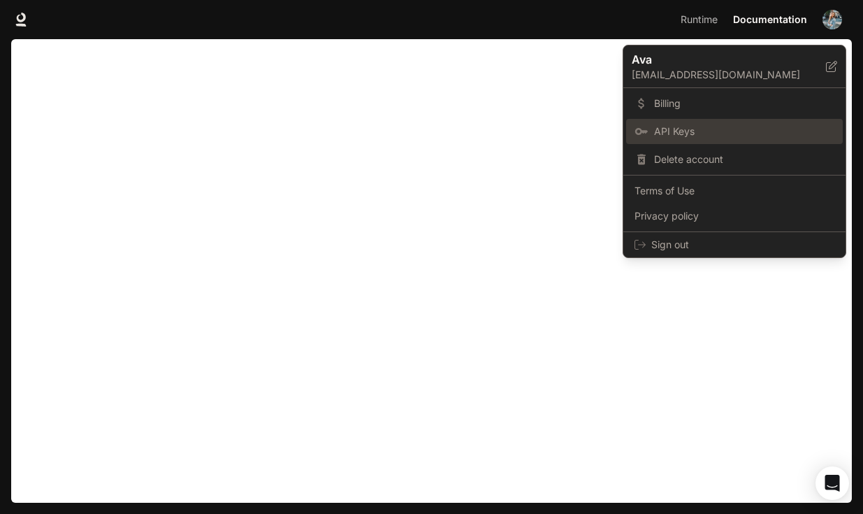
click at [675, 129] on span "API Keys" at bounding box center [744, 131] width 180 height 14
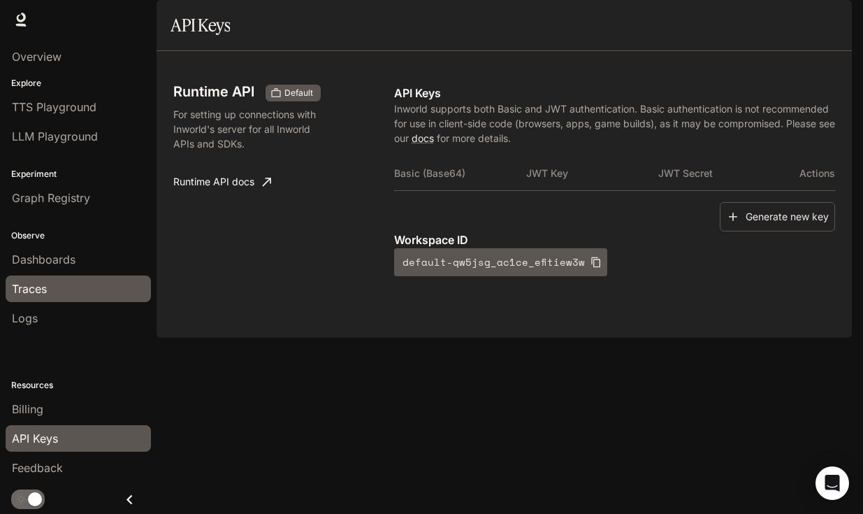
click at [57, 291] on div "Traces" at bounding box center [78, 288] width 133 height 17
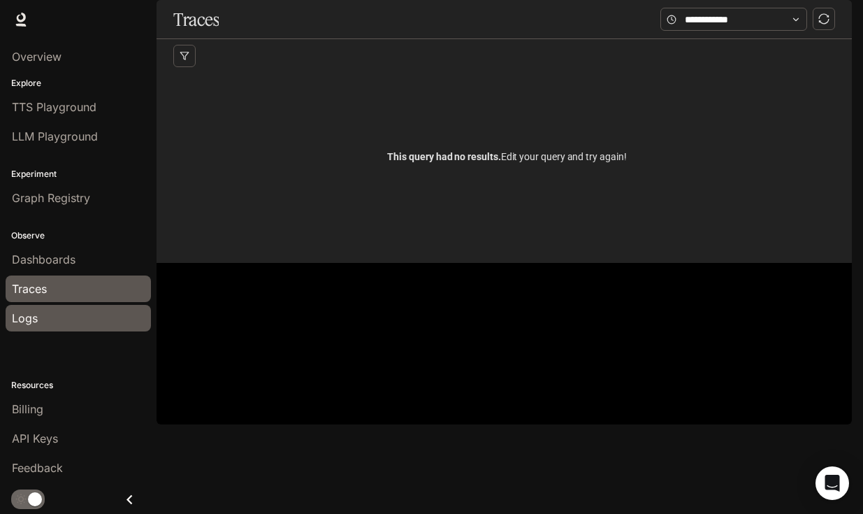
click at [52, 321] on div "Logs" at bounding box center [78, 318] width 133 height 17
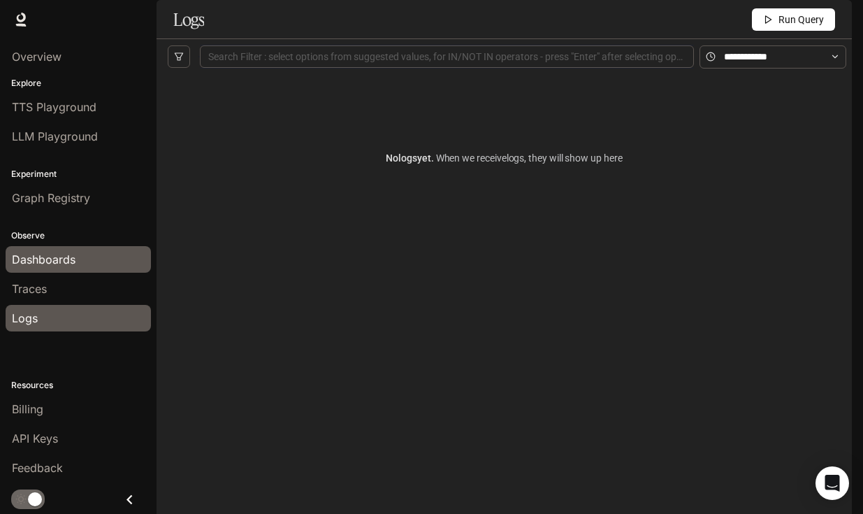
click at [65, 256] on span "Dashboards" at bounding box center [44, 259] width 64 height 17
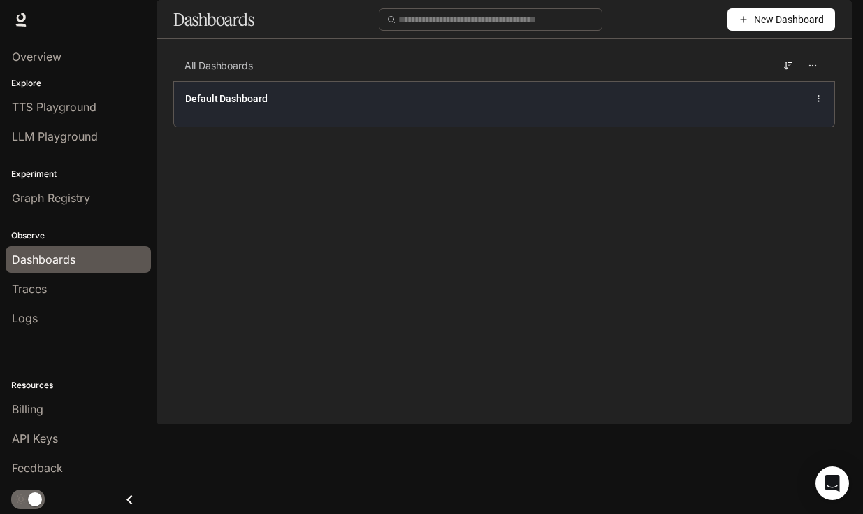
click at [647, 126] on div "Default Dashboard" at bounding box center [504, 103] width 660 height 45
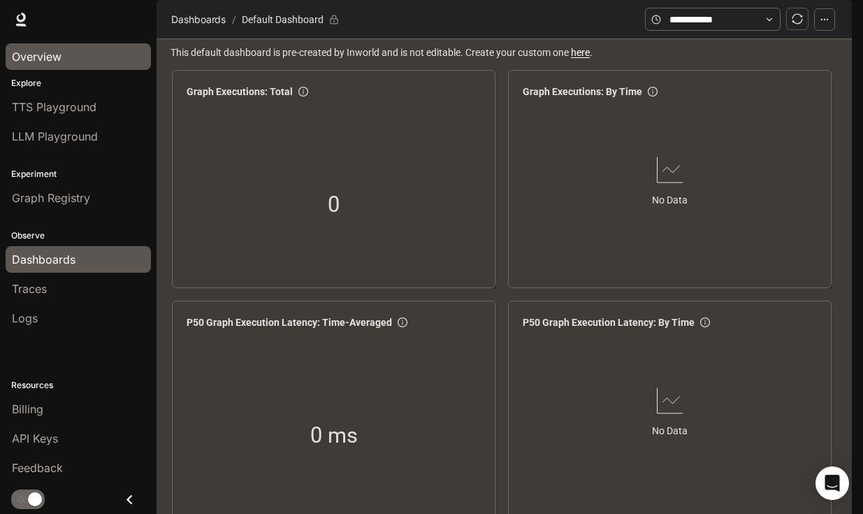
click at [25, 59] on span "Overview" at bounding box center [37, 56] width 50 height 17
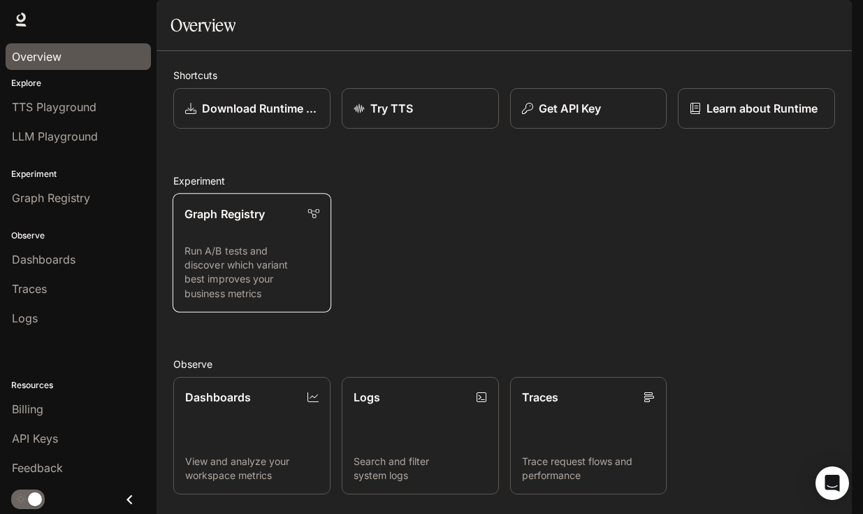
scroll to position [61, 0]
click at [261, 210] on link "Graph Registry Run A/B tests and discover which variant best improves your busi…" at bounding box center [252, 252] width 159 height 119
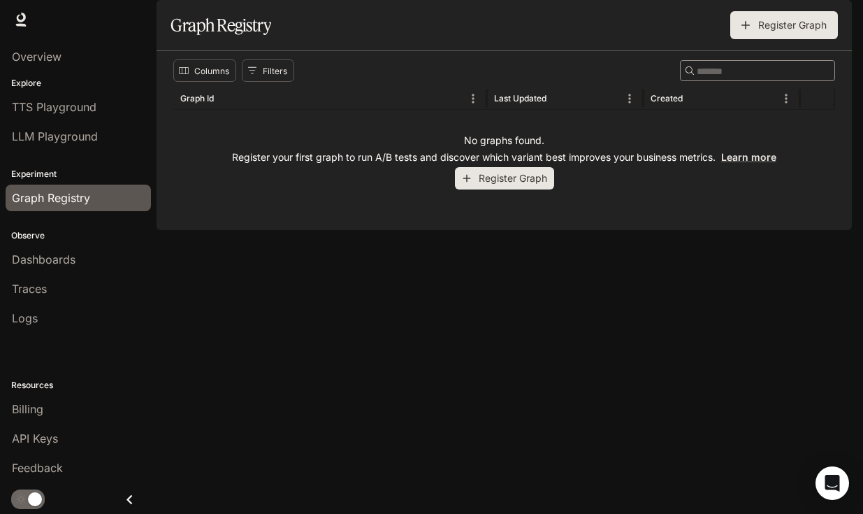
click at [528, 190] on button "Register Graph" at bounding box center [504, 178] width 99 height 23
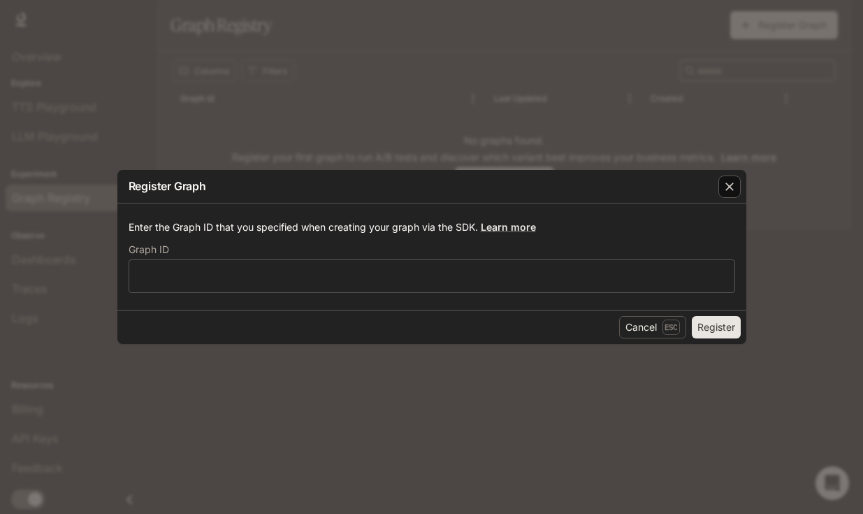
click at [737, 180] on div "button" at bounding box center [729, 186] width 22 height 22
